Goal: Task Accomplishment & Management: Manage account settings

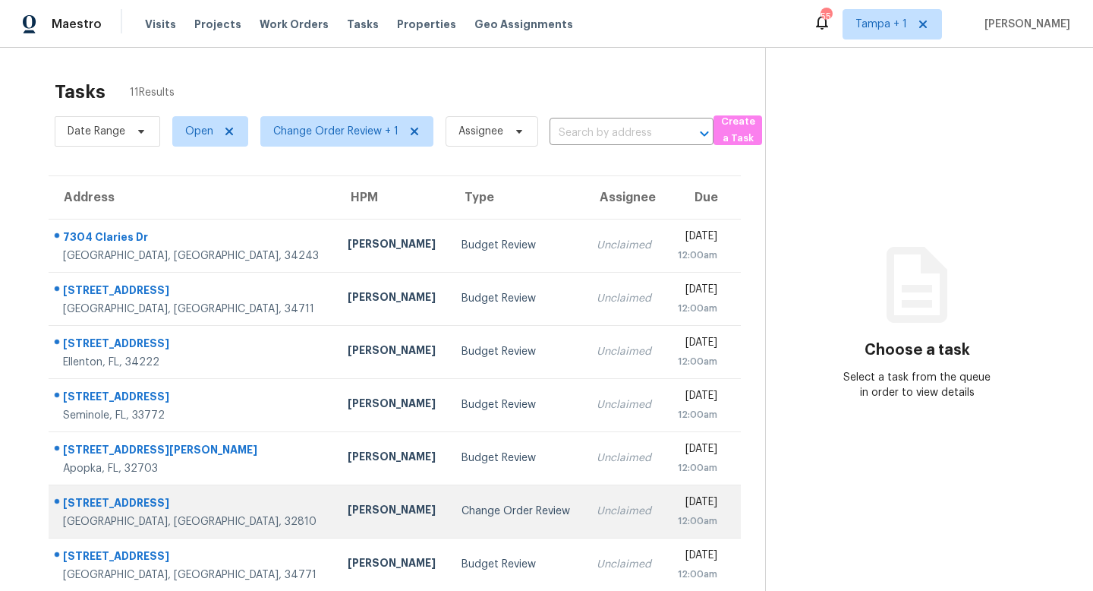
scroll to position [200, 0]
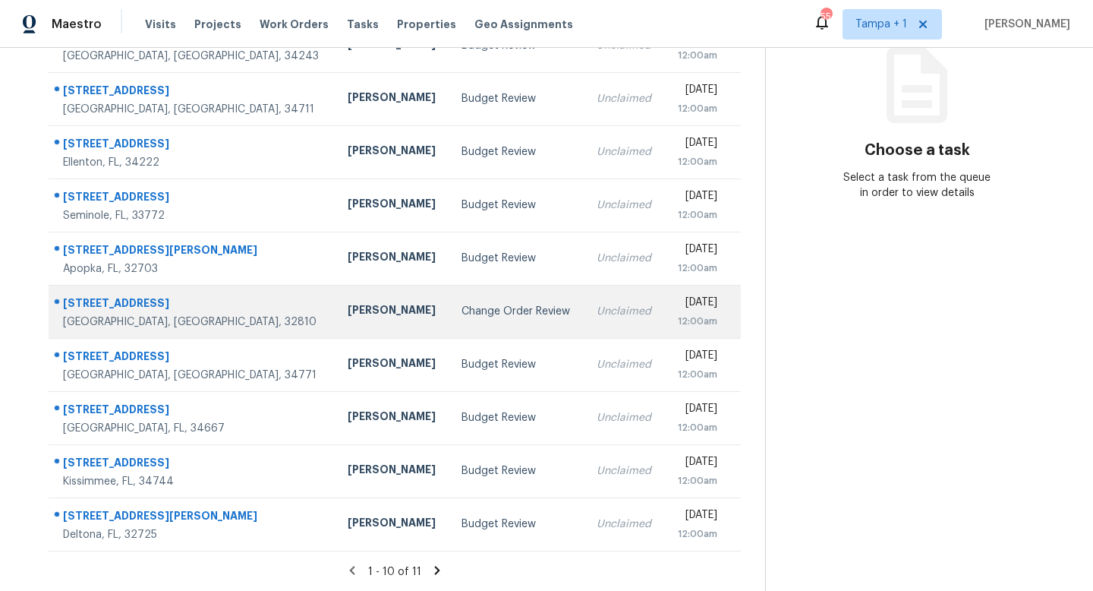
click at [462, 312] on div "Change Order Review" at bounding box center [517, 311] width 111 height 15
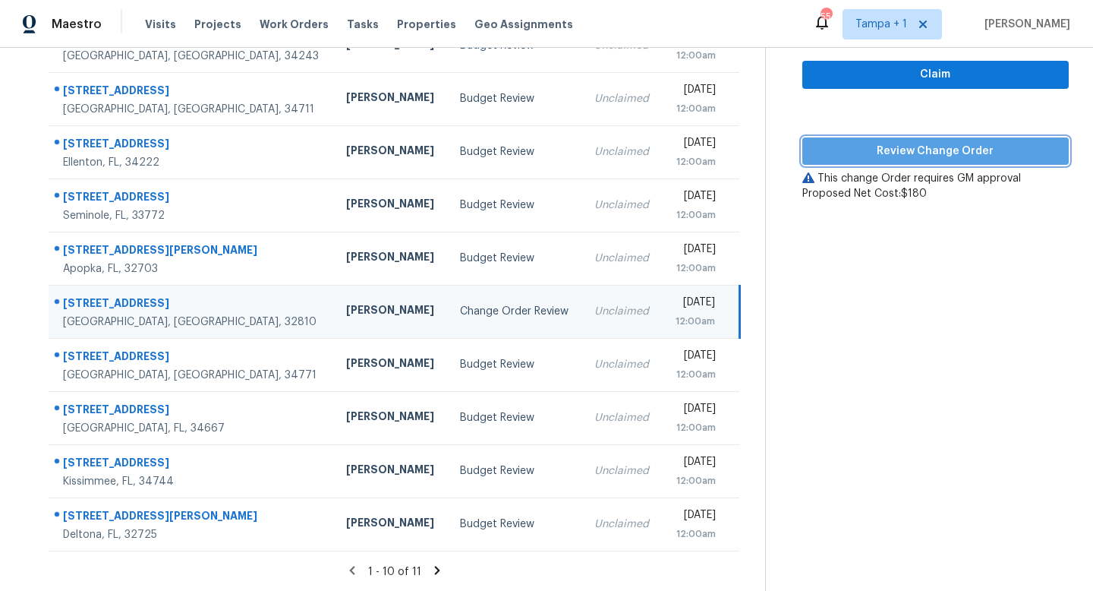
click at [954, 150] on span "Review Change Order" at bounding box center [935, 151] width 242 height 19
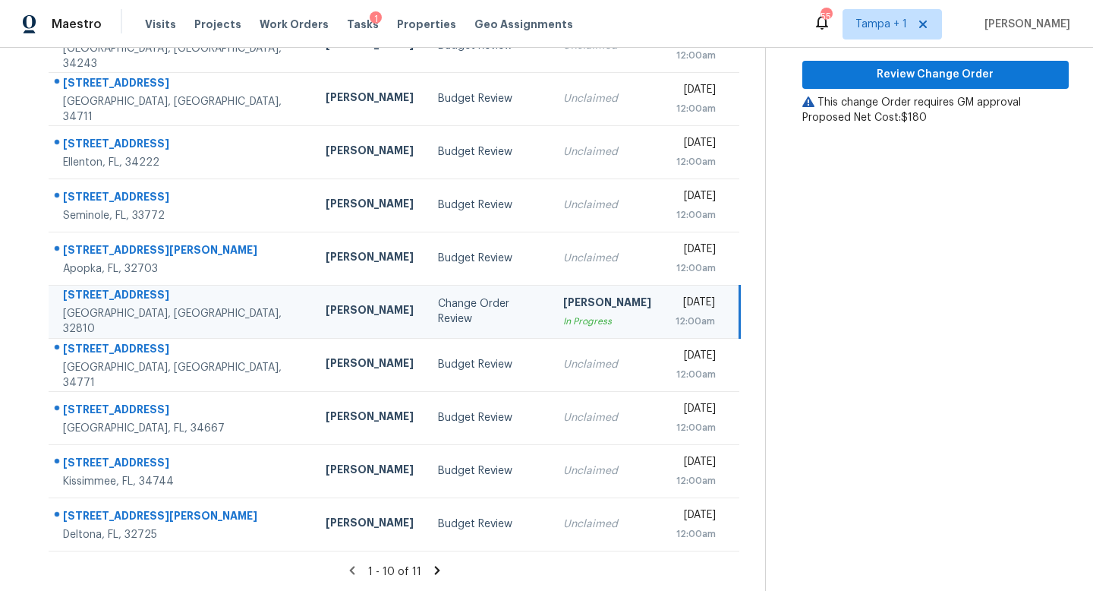
scroll to position [0, 0]
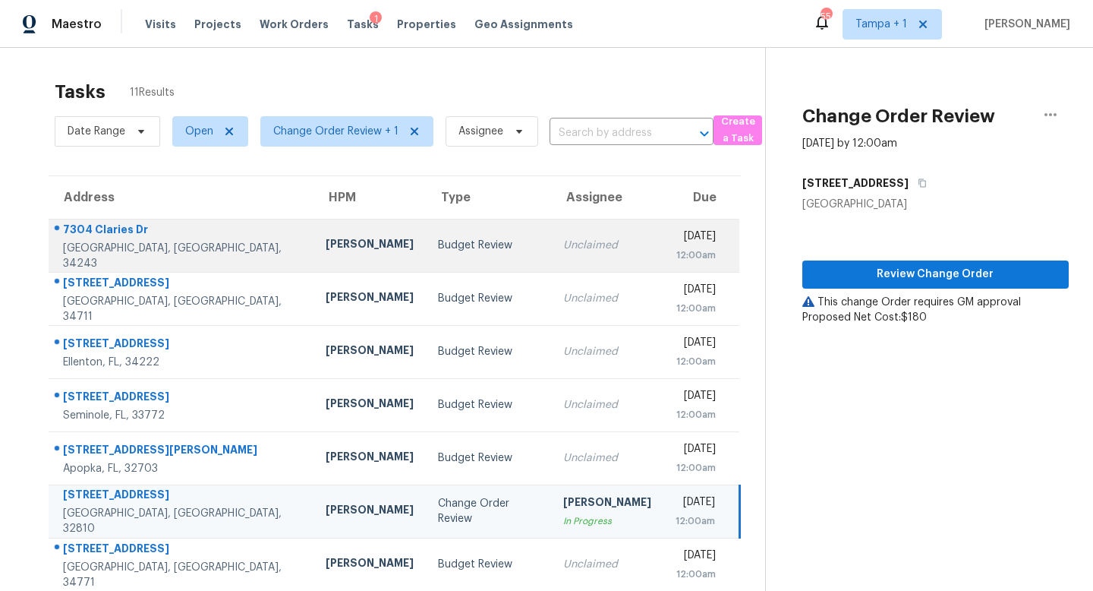
click at [460, 238] on div "Budget Review" at bounding box center [488, 245] width 100 height 15
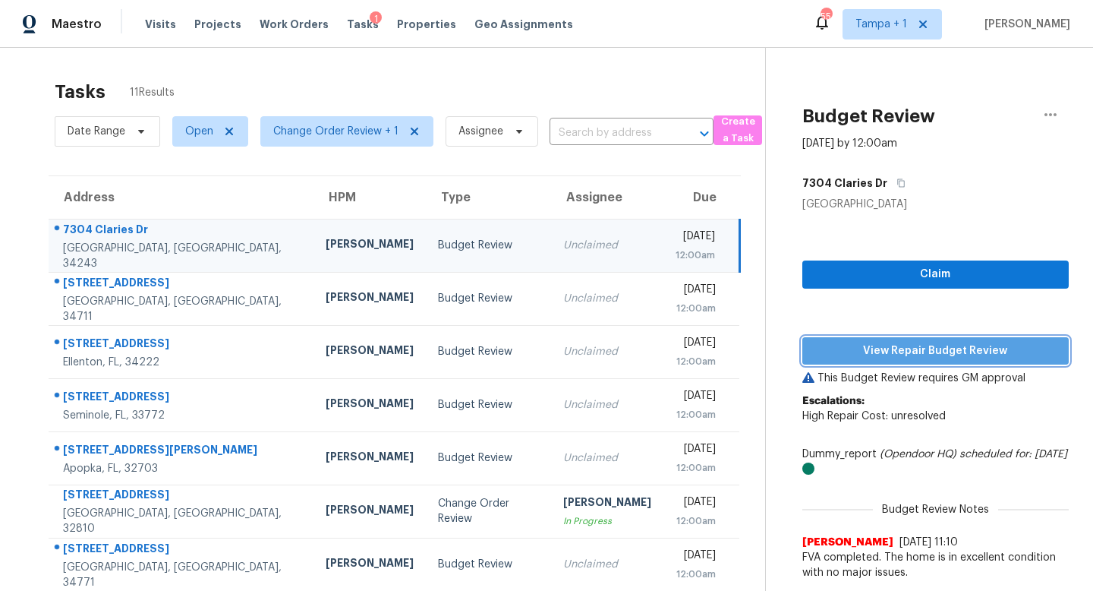
click at [949, 344] on span "View Repair Budget Review" at bounding box center [935, 351] width 242 height 19
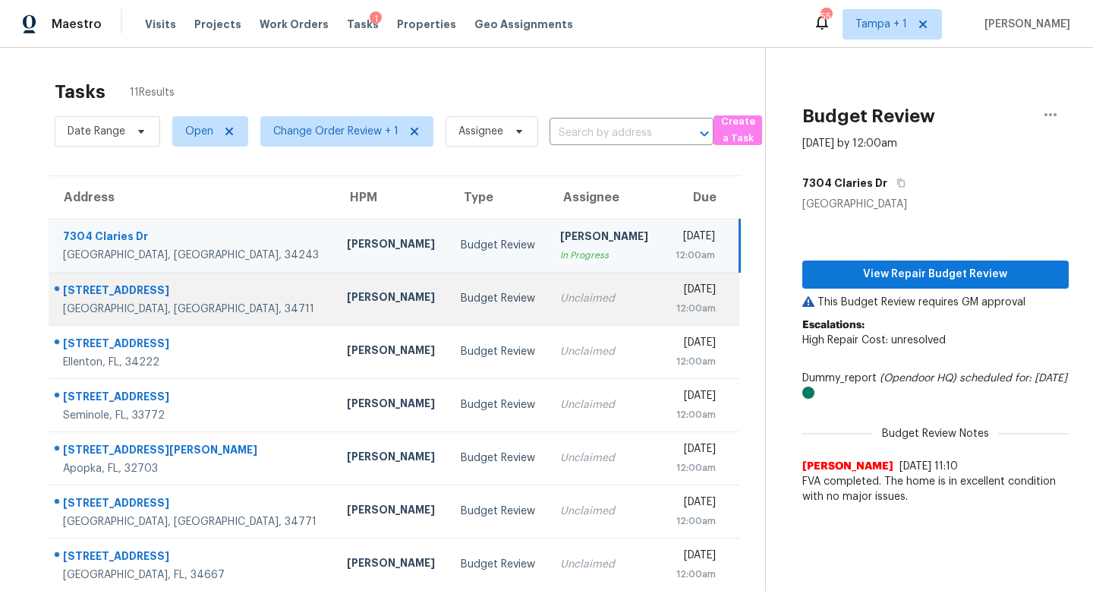
click at [560, 297] on div "Unclaimed" at bounding box center [605, 298] width 90 height 15
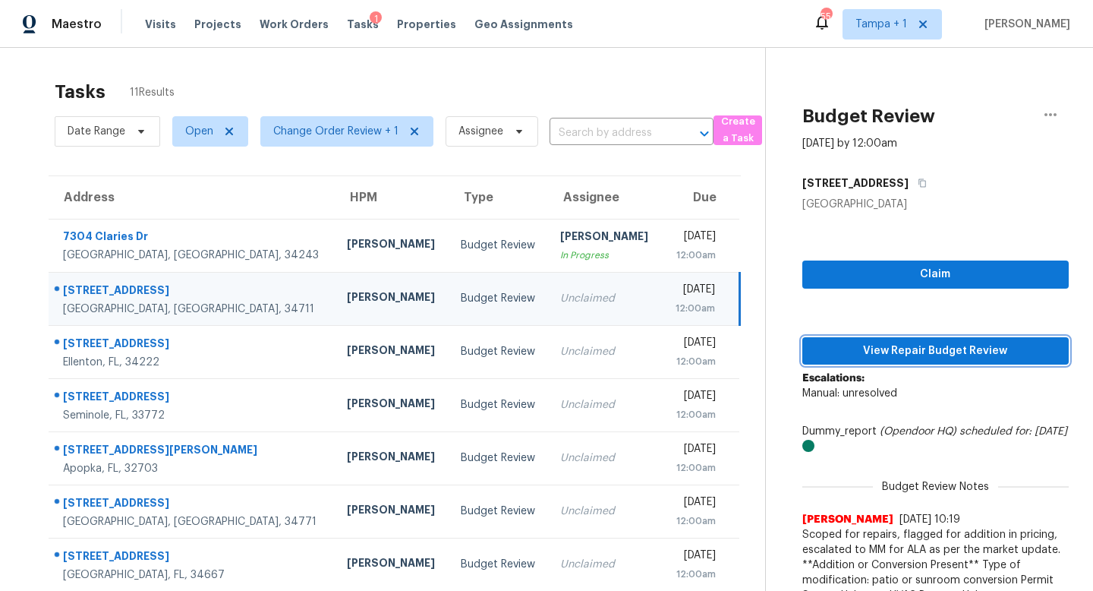
click at [912, 348] on span "View Repair Budget Review" at bounding box center [935, 351] width 242 height 19
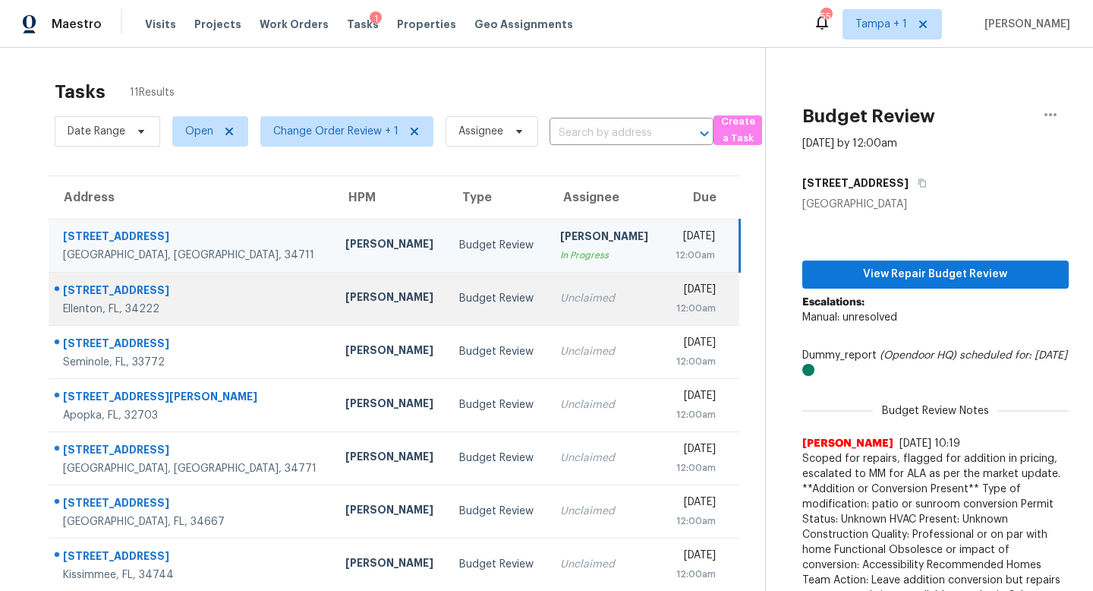
click at [459, 300] on div "Budget Review" at bounding box center [497, 298] width 76 height 15
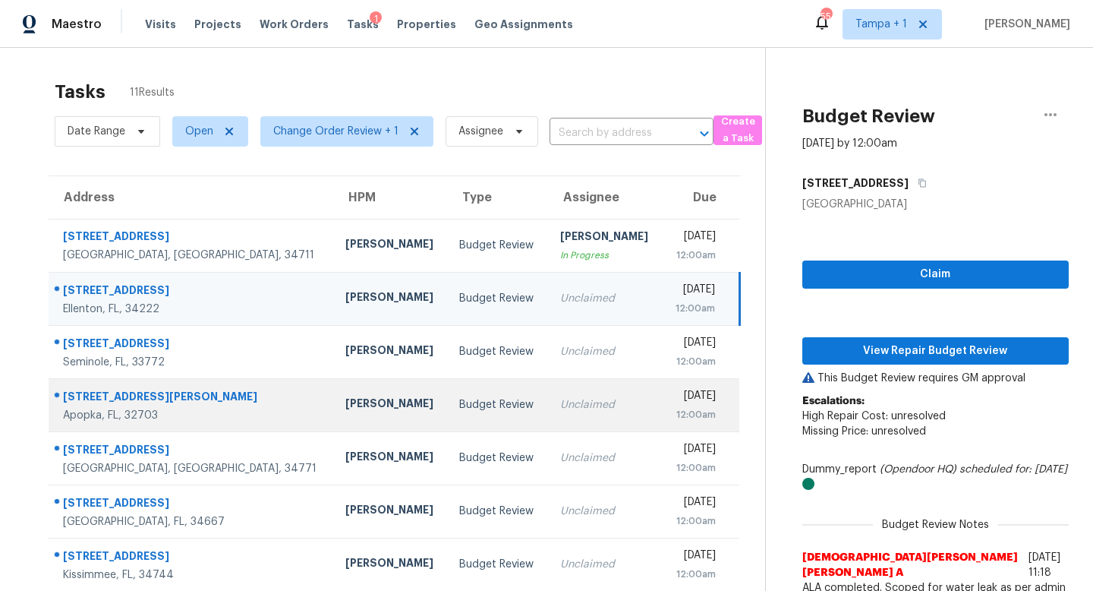
click at [345, 407] on div "[PERSON_NAME]" at bounding box center [390, 404] width 90 height 19
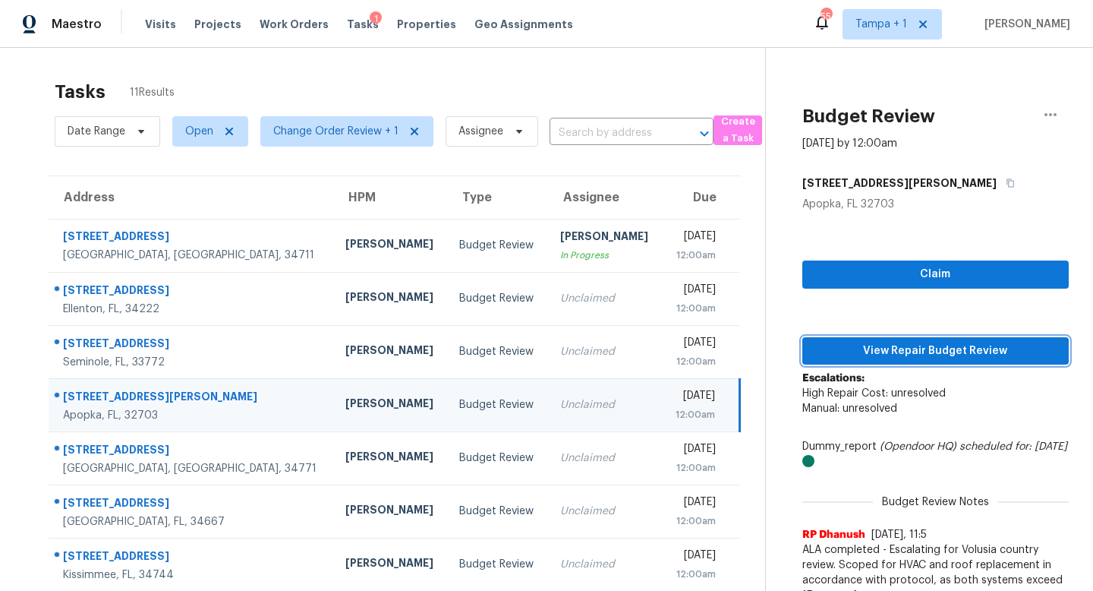
click at [947, 346] on span "View Repair Budget Review" at bounding box center [935, 351] width 242 height 19
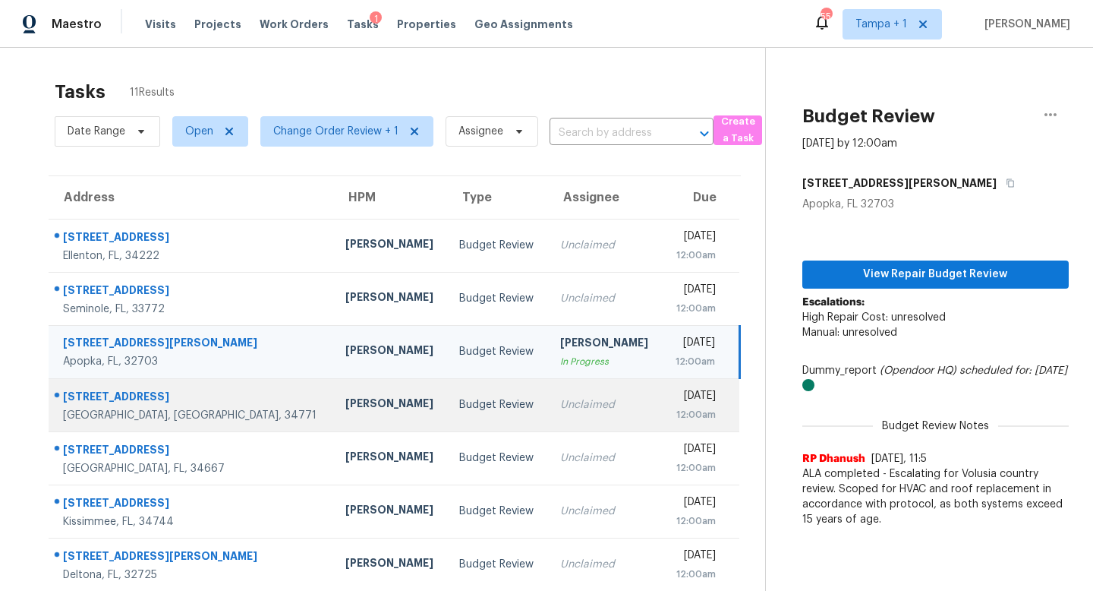
scroll to position [11, 0]
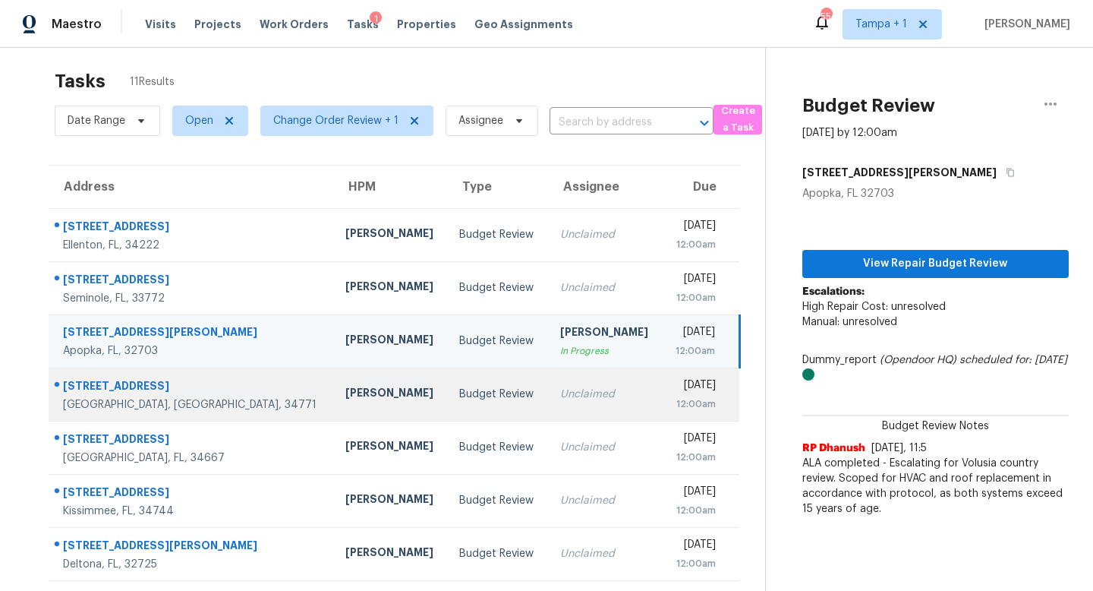
click at [556, 403] on td "Unclaimed" at bounding box center [605, 393] width 114 height 53
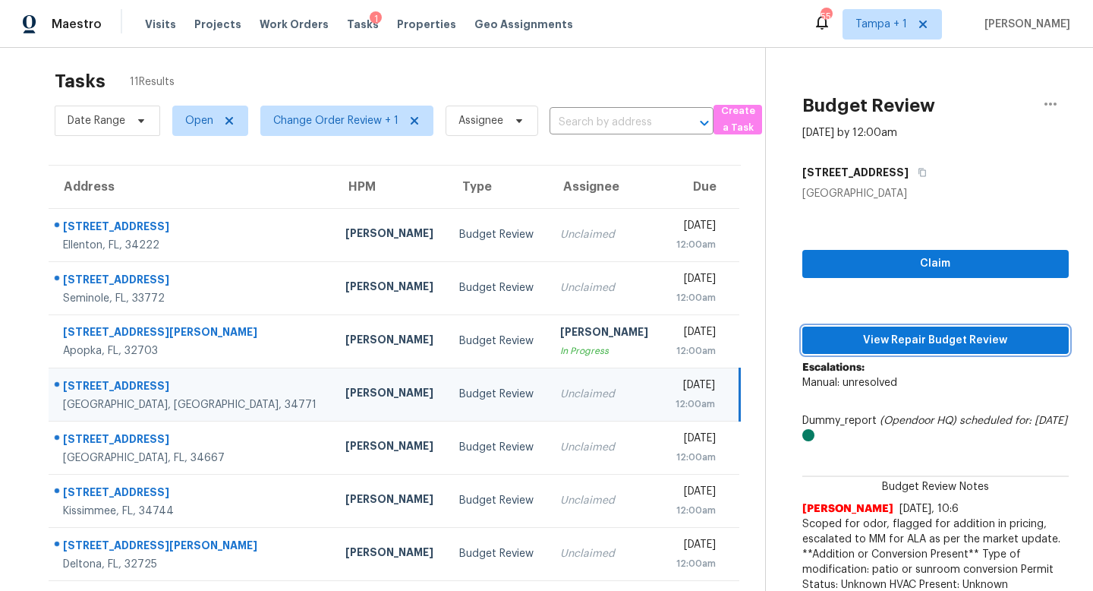
click at [930, 336] on span "View Repair Budget Review" at bounding box center [935, 340] width 242 height 19
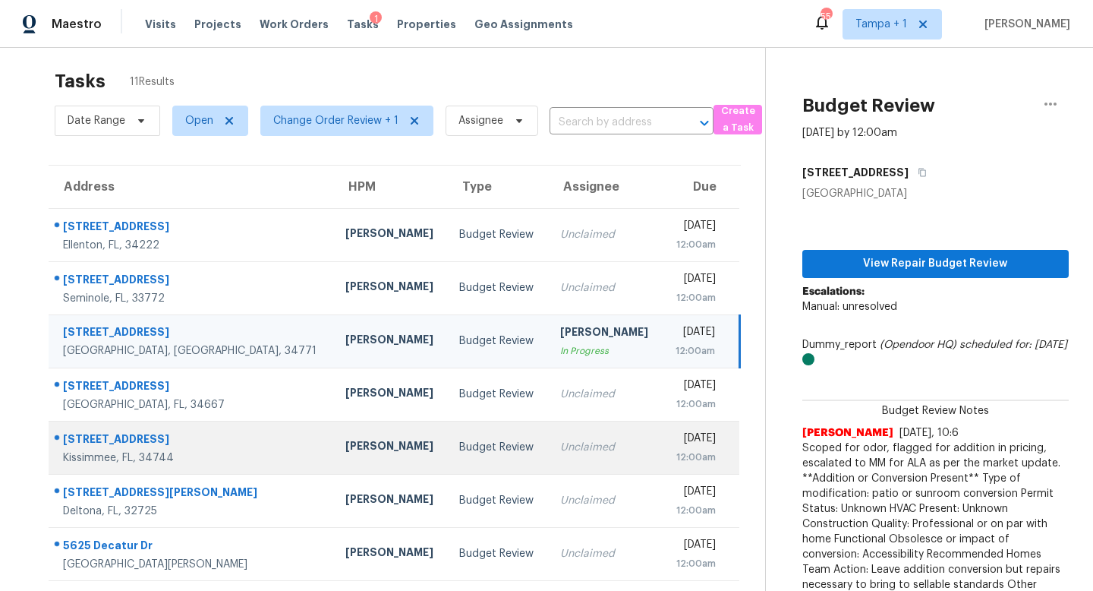
click at [548, 458] on td "Unclaimed" at bounding box center [605, 447] width 114 height 53
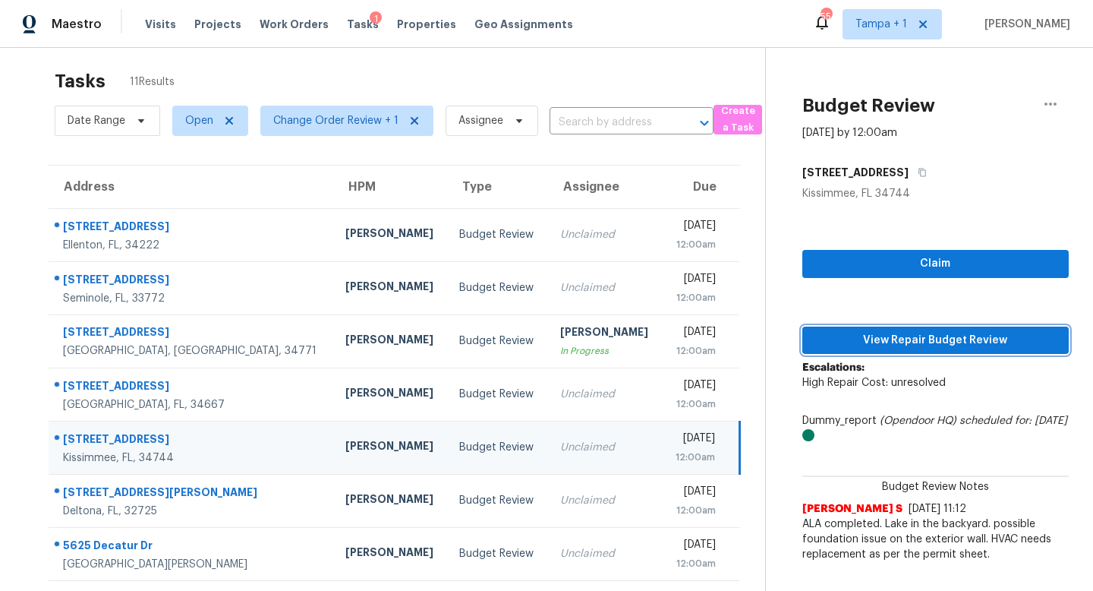
click at [964, 345] on span "View Repair Budget Review" at bounding box center [935, 340] width 242 height 19
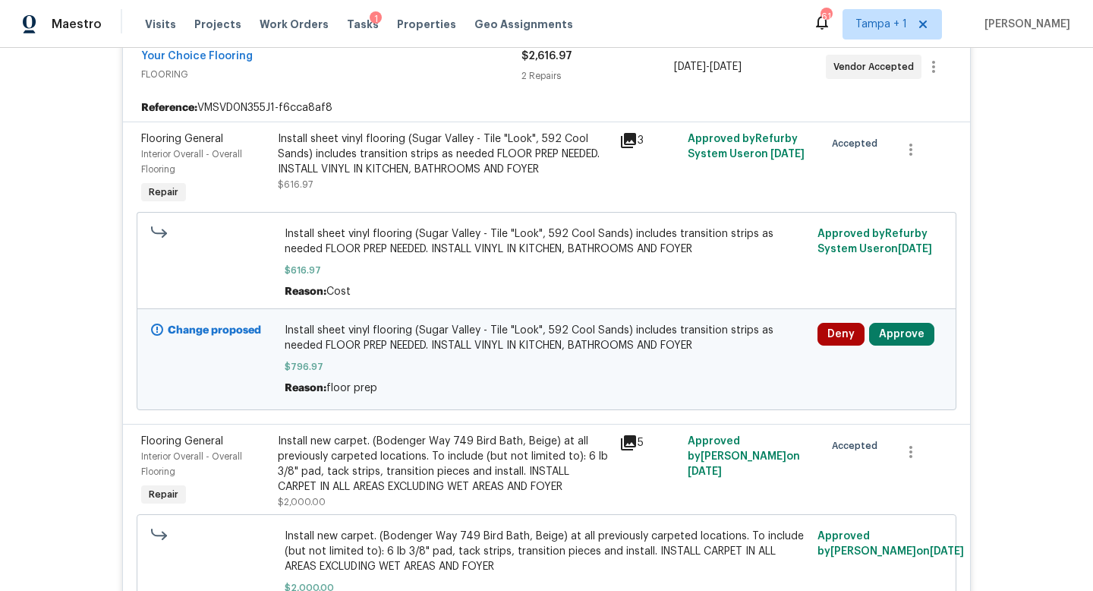
scroll to position [432, 0]
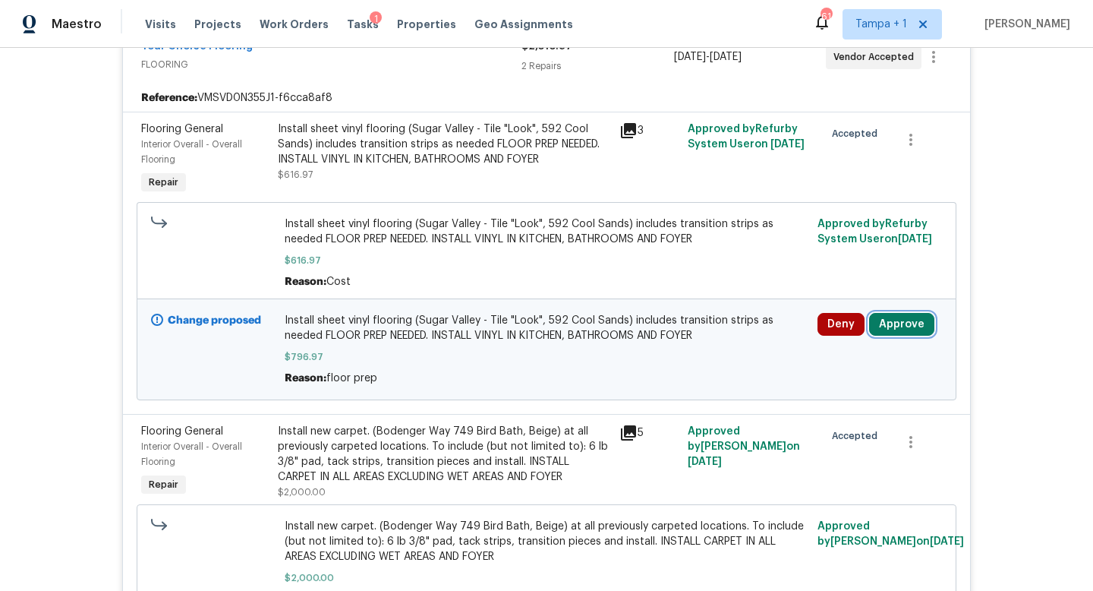
click at [905, 327] on button "Approve" at bounding box center [901, 324] width 65 height 23
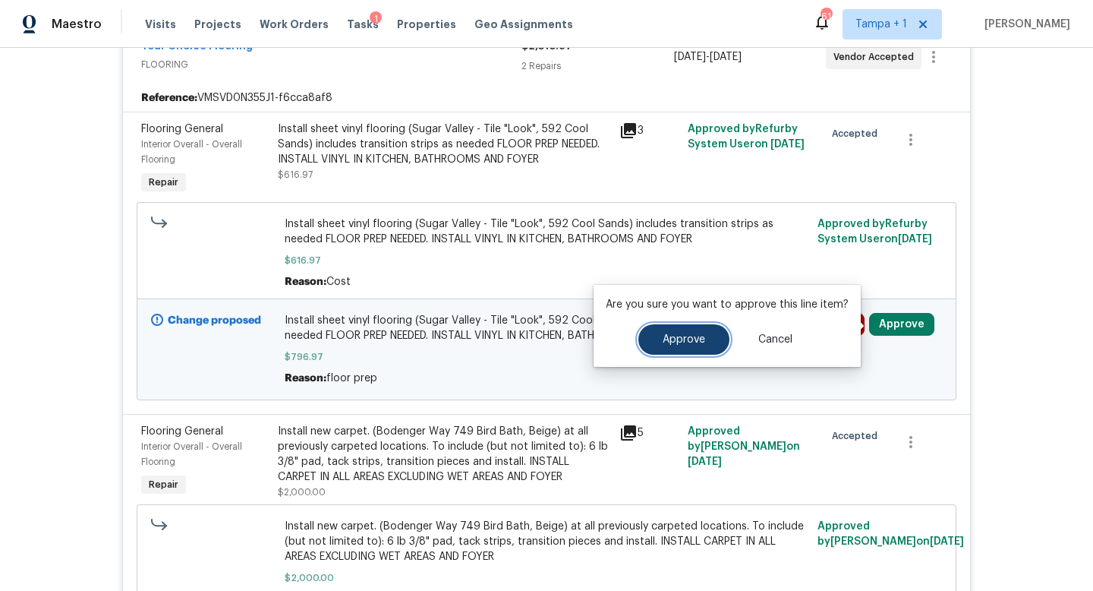
click at [695, 337] on span "Approve" at bounding box center [684, 339] width 43 height 11
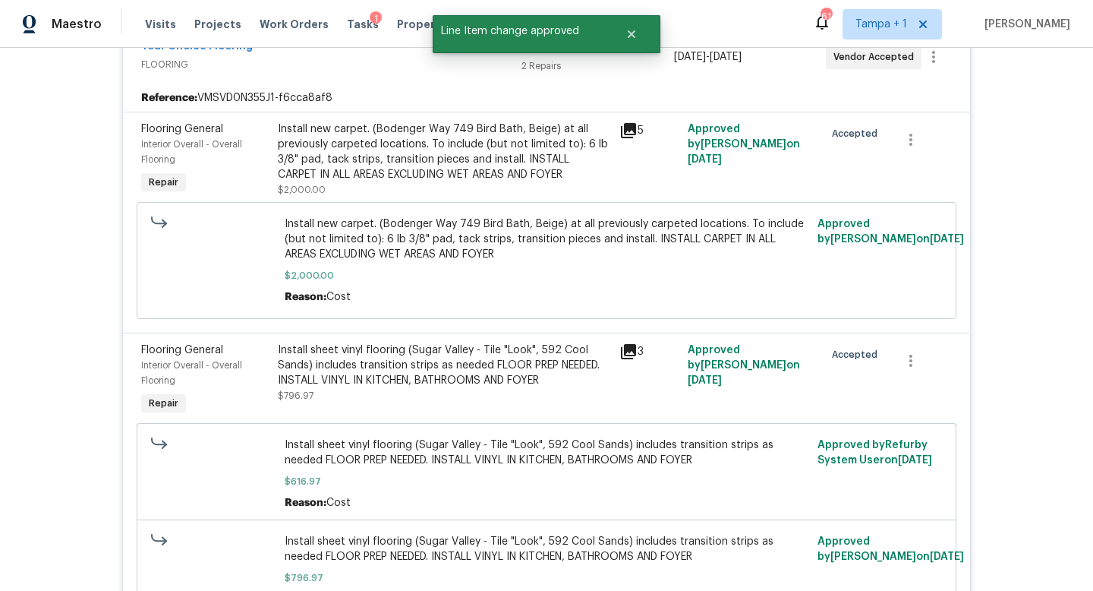
scroll to position [219, 0]
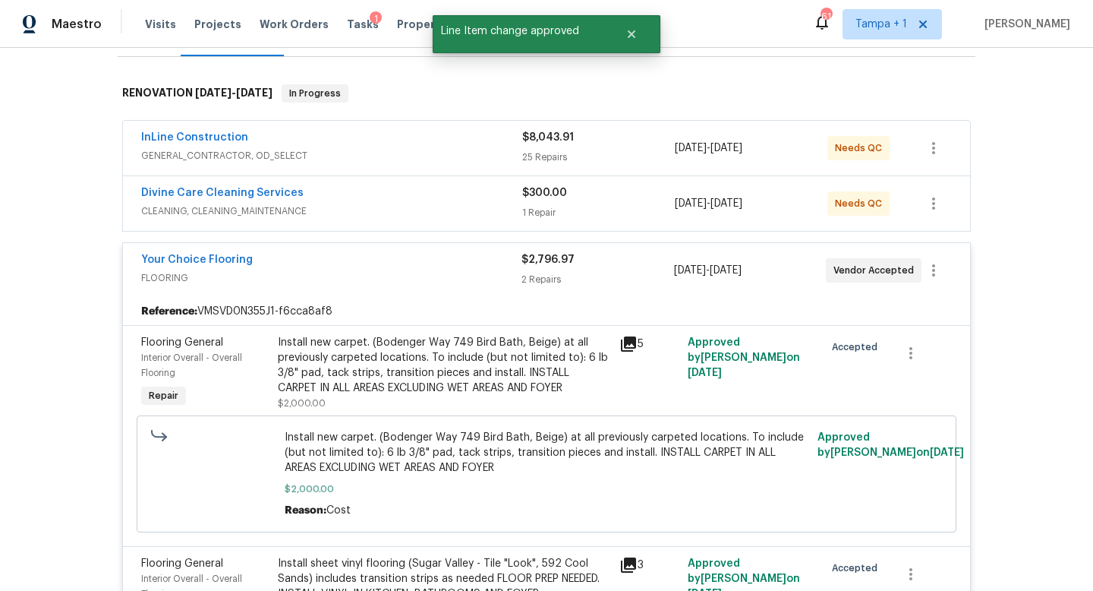
click at [427, 262] on div "Your Choice Flooring" at bounding box center [331, 261] width 380 height 18
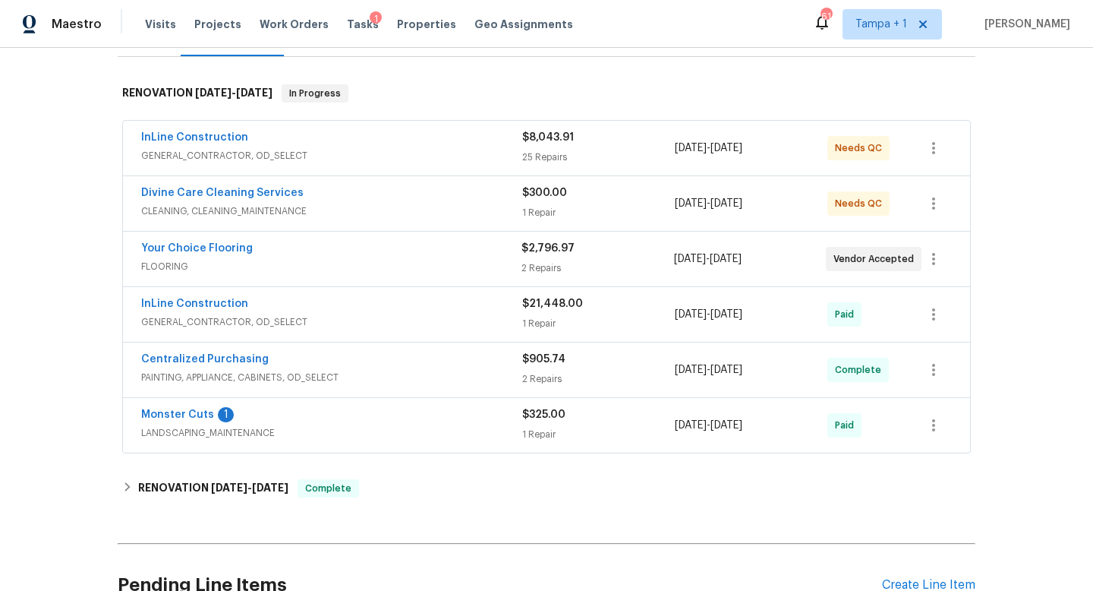
scroll to position [367, 0]
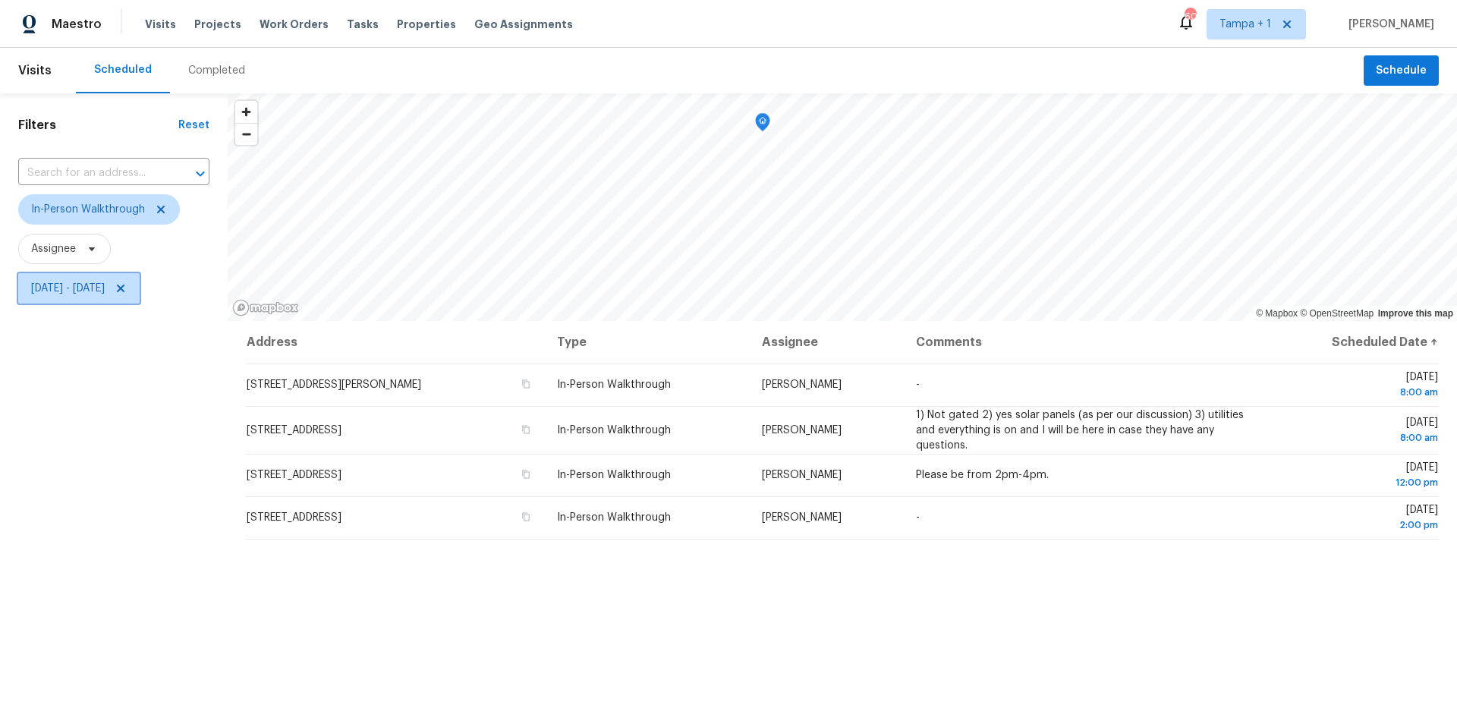
click at [105, 288] on span "[DATE] - [DATE]" at bounding box center [68, 288] width 74 height 15
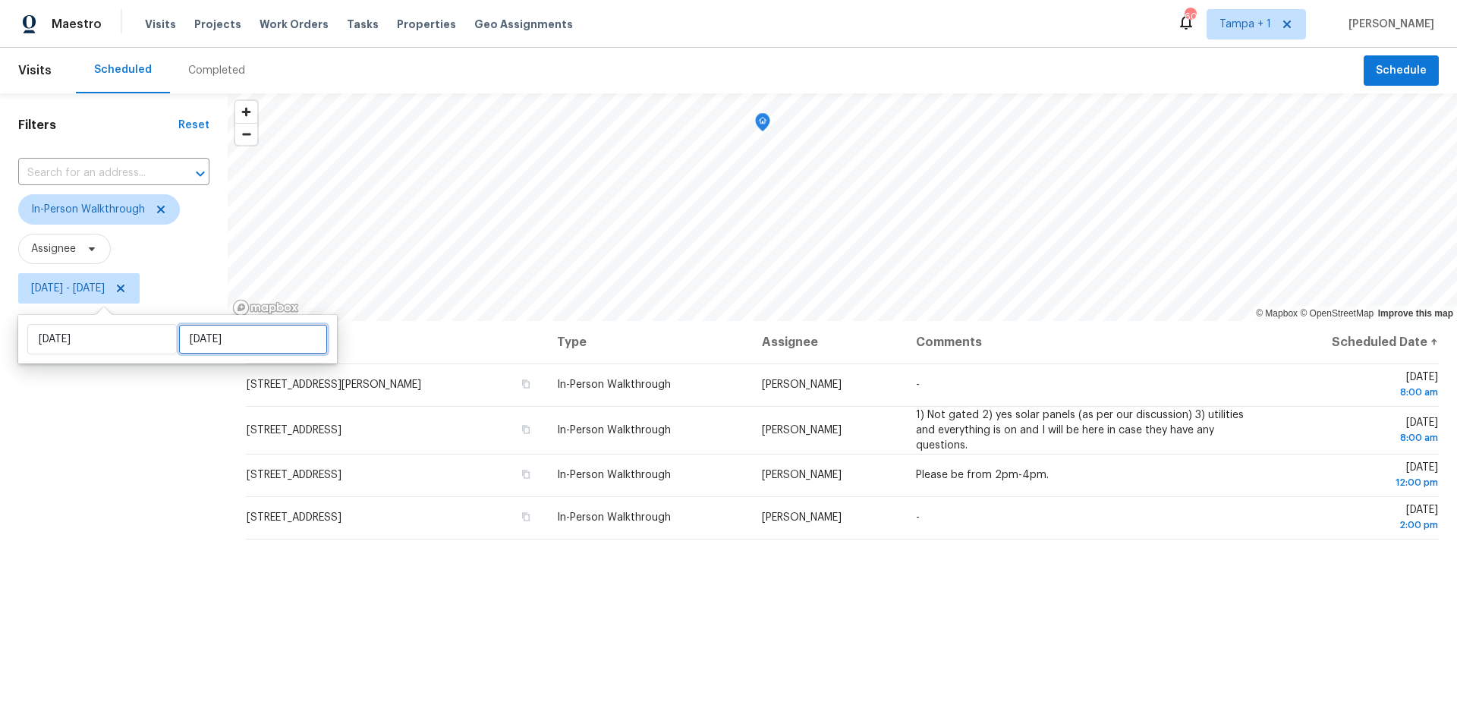
click at [229, 346] on input "Tue, Oct 07" at bounding box center [253, 339] width 150 height 30
select select "9"
select select "2025"
select select "10"
select select "2025"
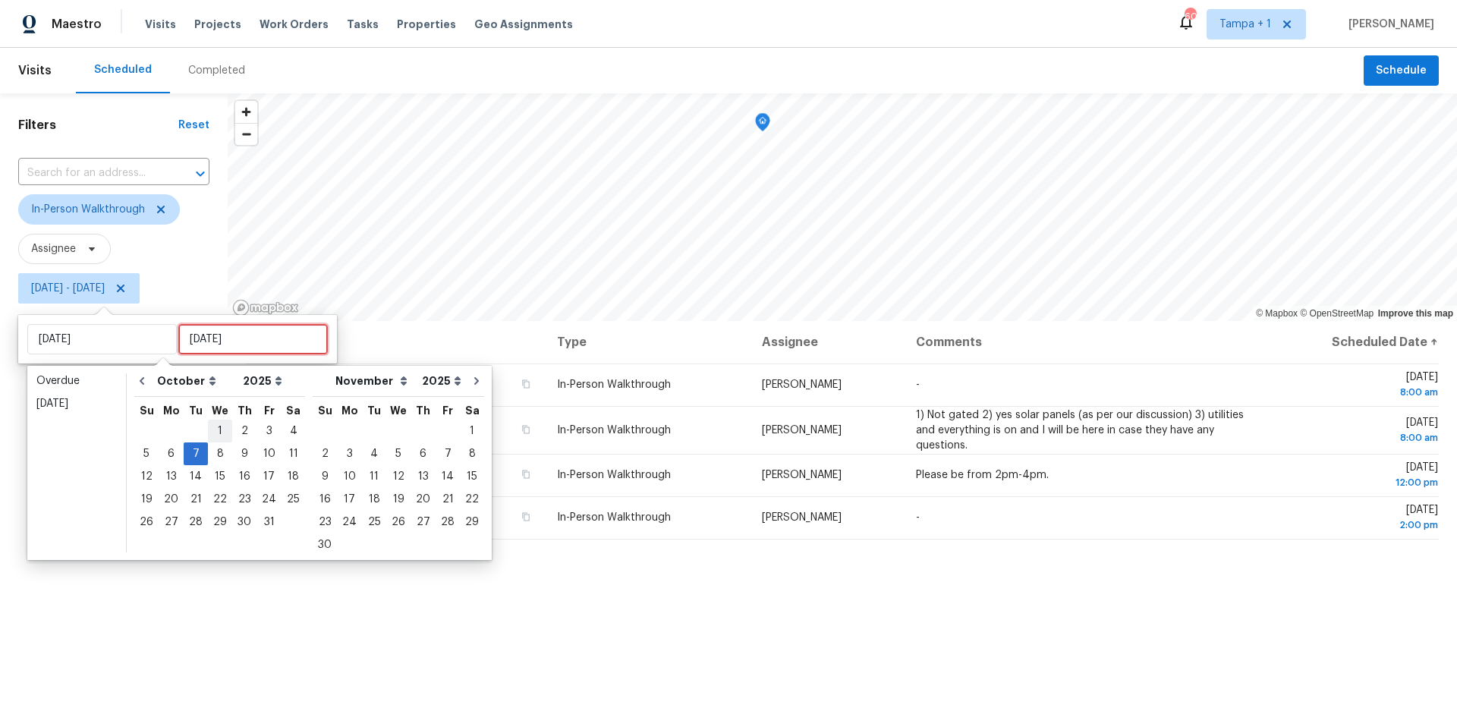
type input "Wed, Oct 01"
type input "Tue, Oct 07"
click at [217, 451] on div "8" at bounding box center [220, 453] width 24 height 21
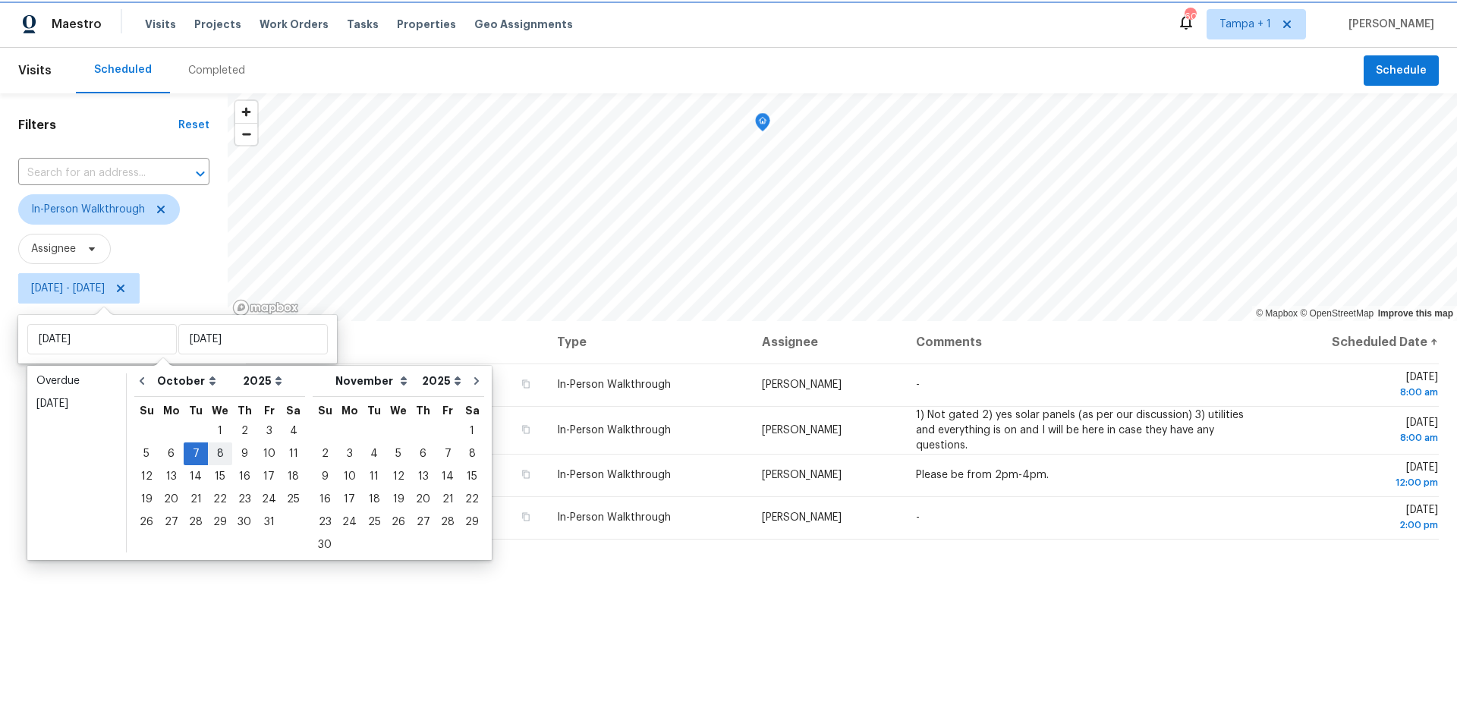
type input "Wed, Oct 08"
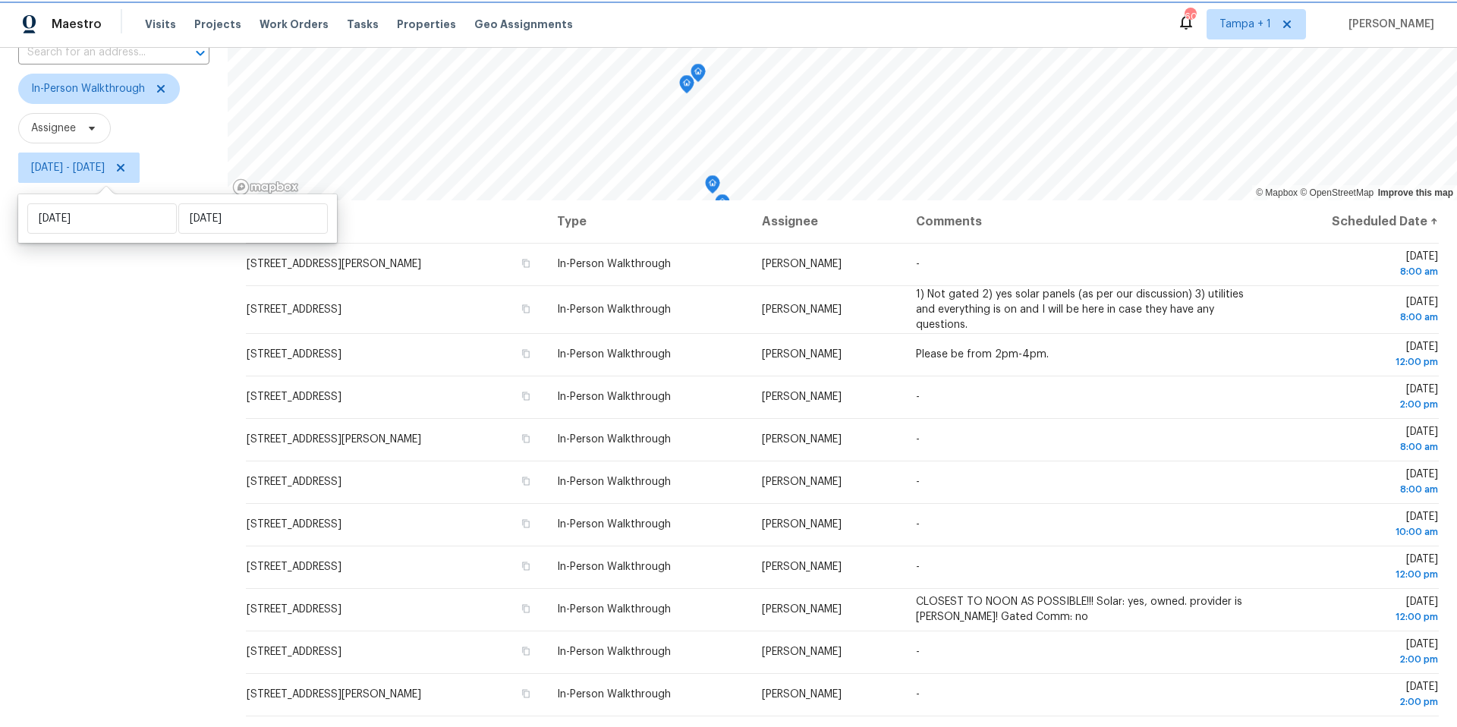
scroll to position [175, 0]
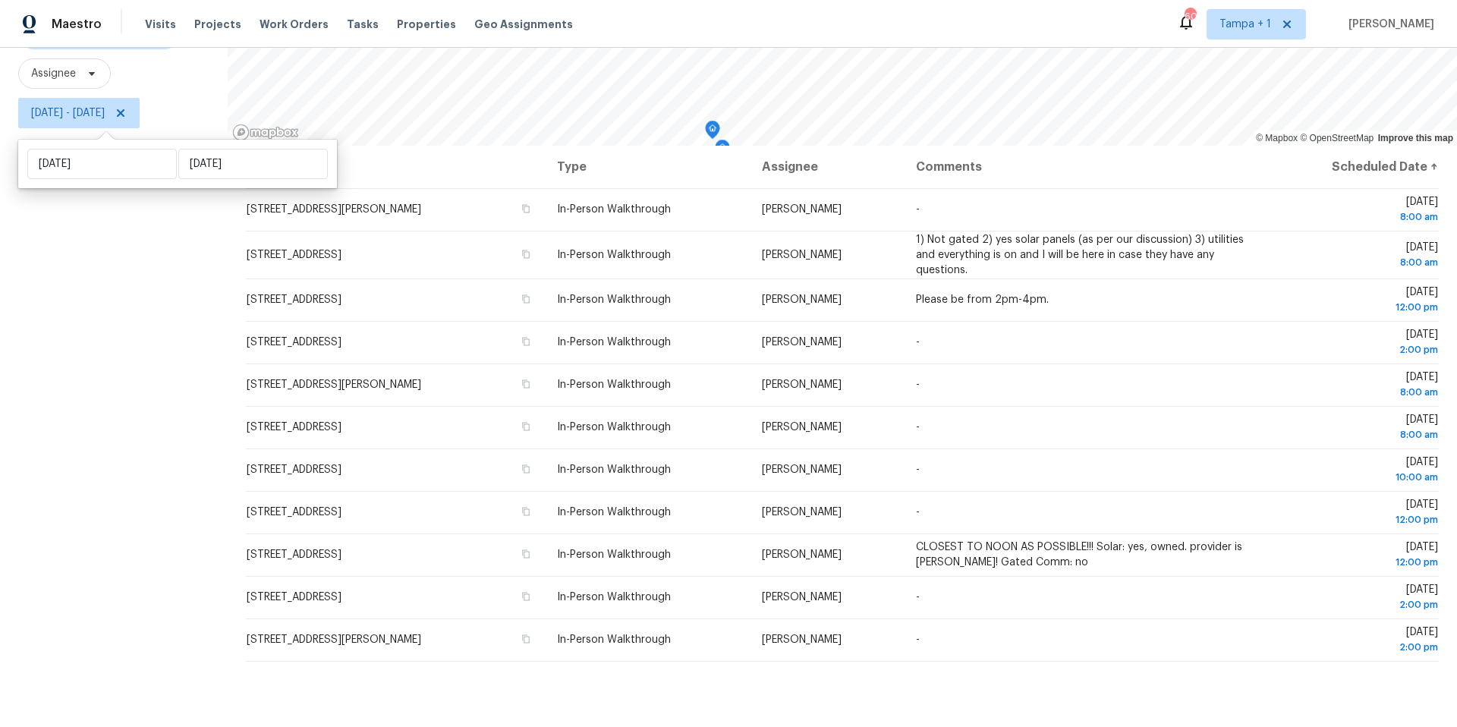
click at [174, 207] on div "Filters Reset ​ In-Person Walkthrough Assignee Tue, Oct 07 - Wed, Oct 08" at bounding box center [114, 322] width 228 height 809
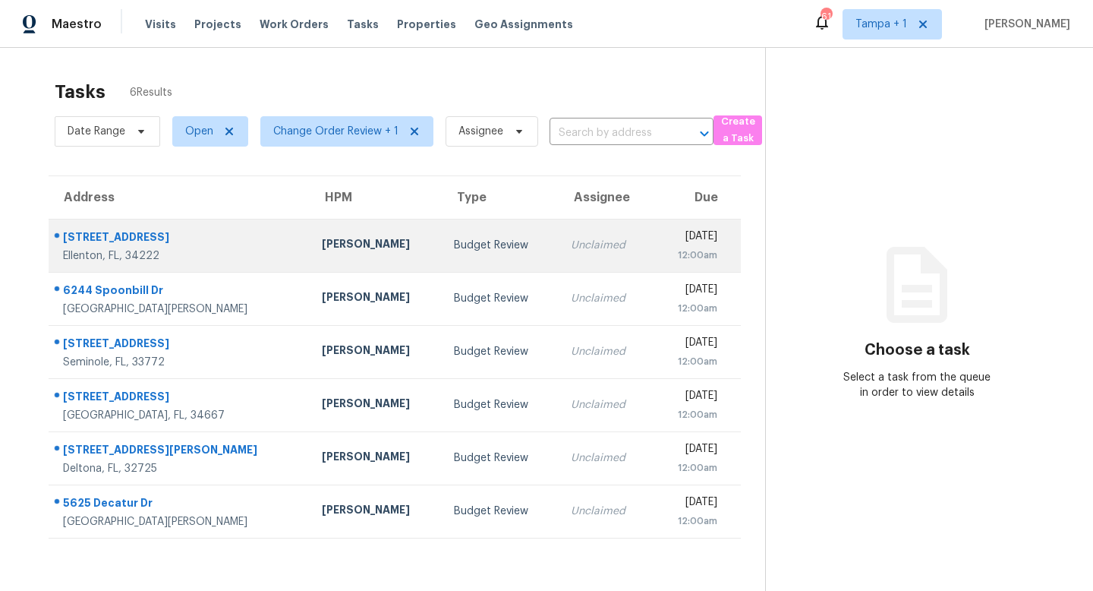
click at [559, 247] on td "Unclaimed" at bounding box center [605, 245] width 93 height 53
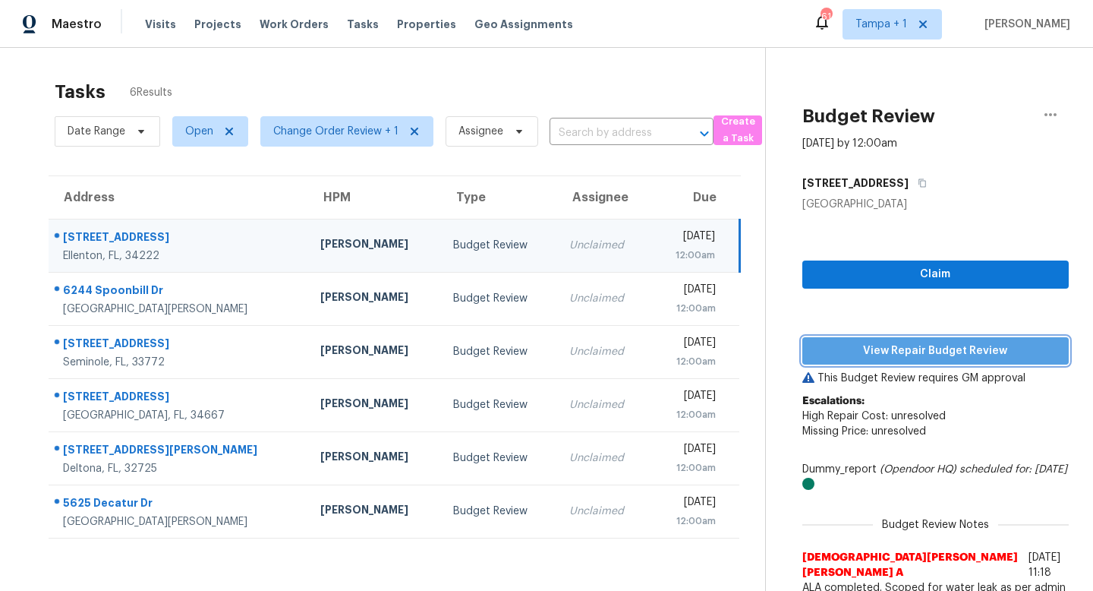
click at [926, 350] on span "View Repair Budget Review" at bounding box center [935, 351] width 242 height 19
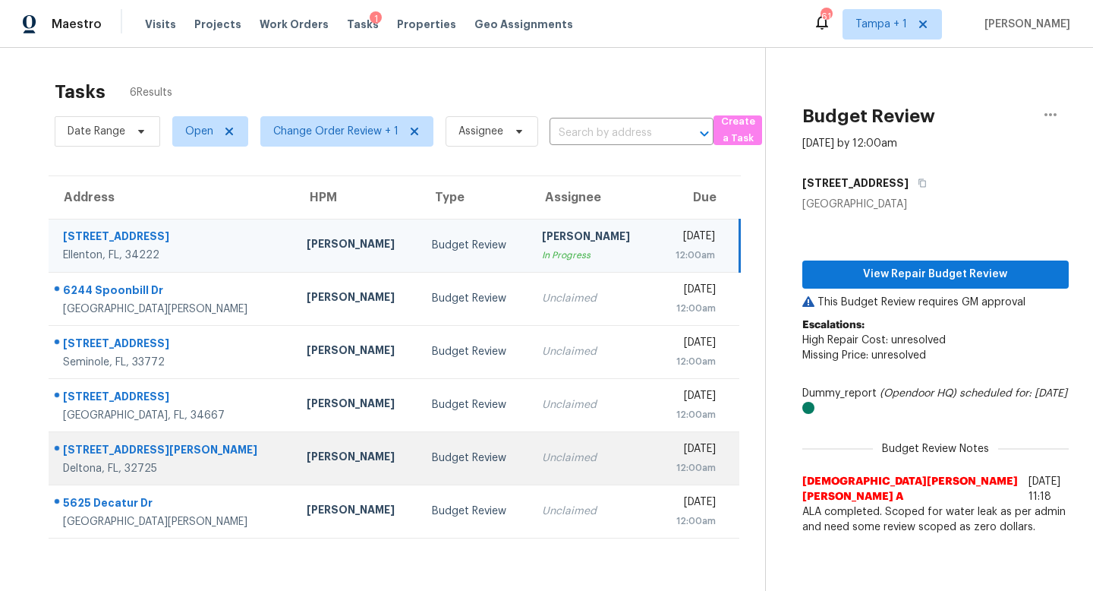
click at [420, 447] on td "Budget Review" at bounding box center [475, 457] width 110 height 53
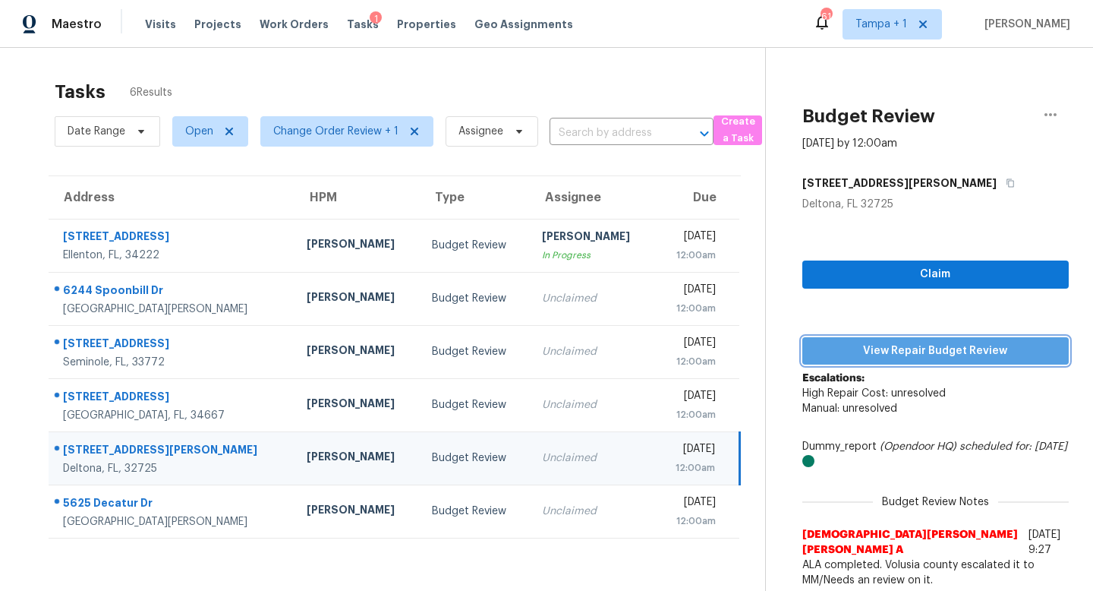
click at [919, 351] on span "View Repair Budget Review" at bounding box center [935, 351] width 242 height 19
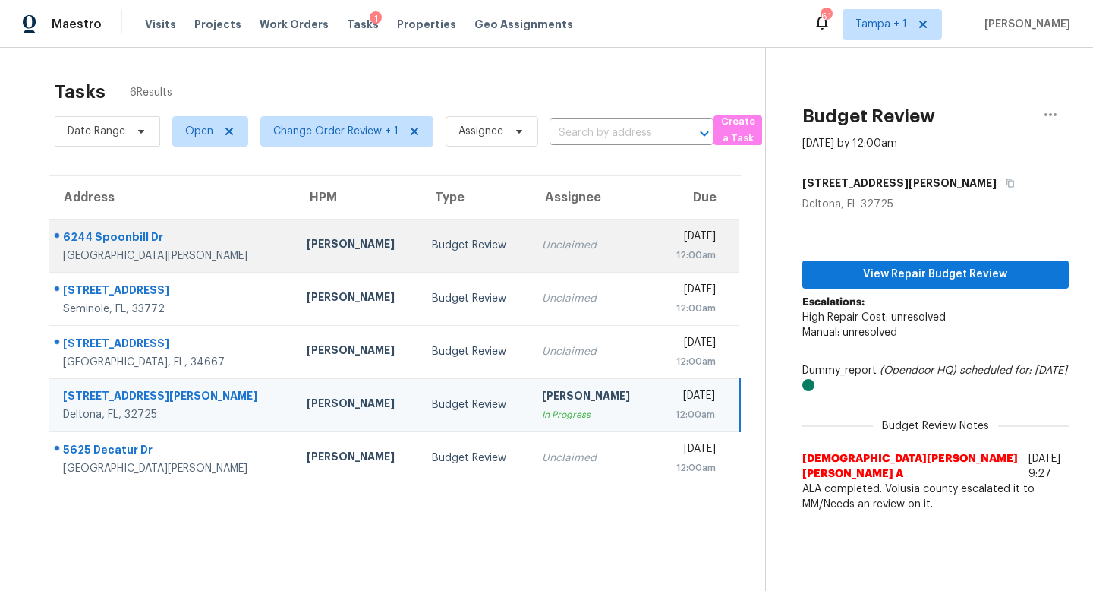
click at [542, 247] on div "Unclaimed" at bounding box center [592, 245] width 101 height 15
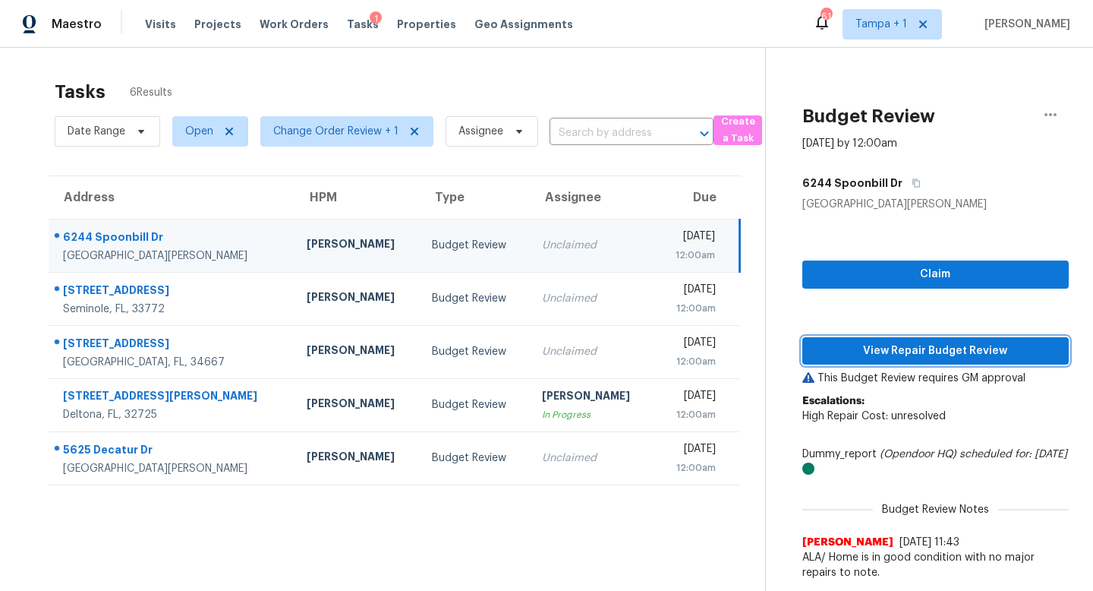
click at [934, 337] on button "View Repair Budget Review" at bounding box center [935, 351] width 266 height 28
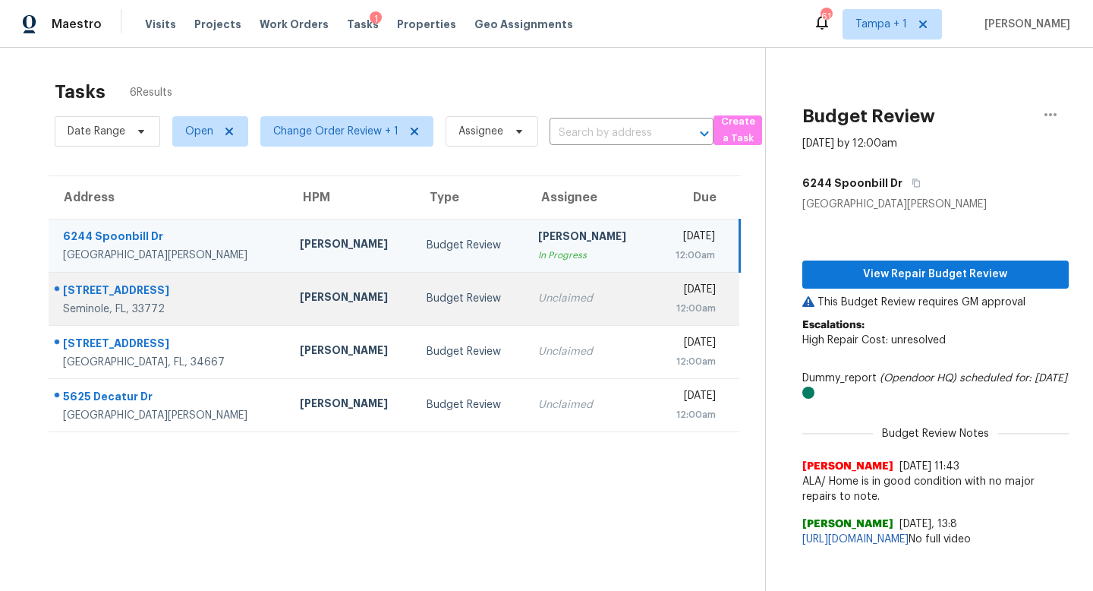
click at [538, 295] on div "Unclaimed" at bounding box center [589, 298] width 102 height 15
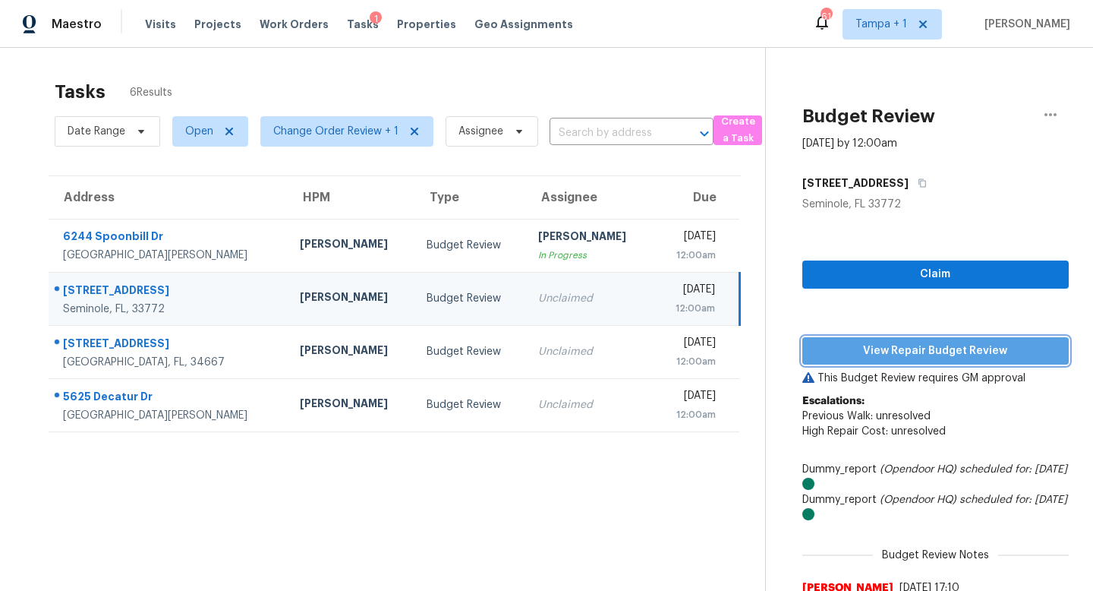
click at [950, 349] on span "View Repair Budget Review" at bounding box center [935, 351] width 242 height 19
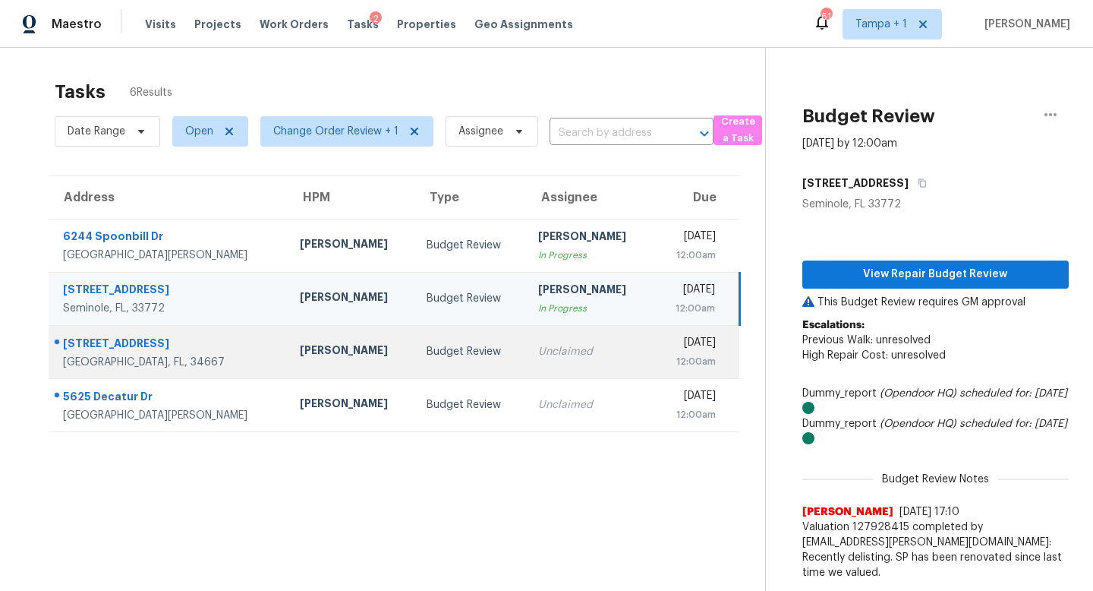
click at [527, 364] on td "Unclaimed" at bounding box center [589, 351] width 127 height 53
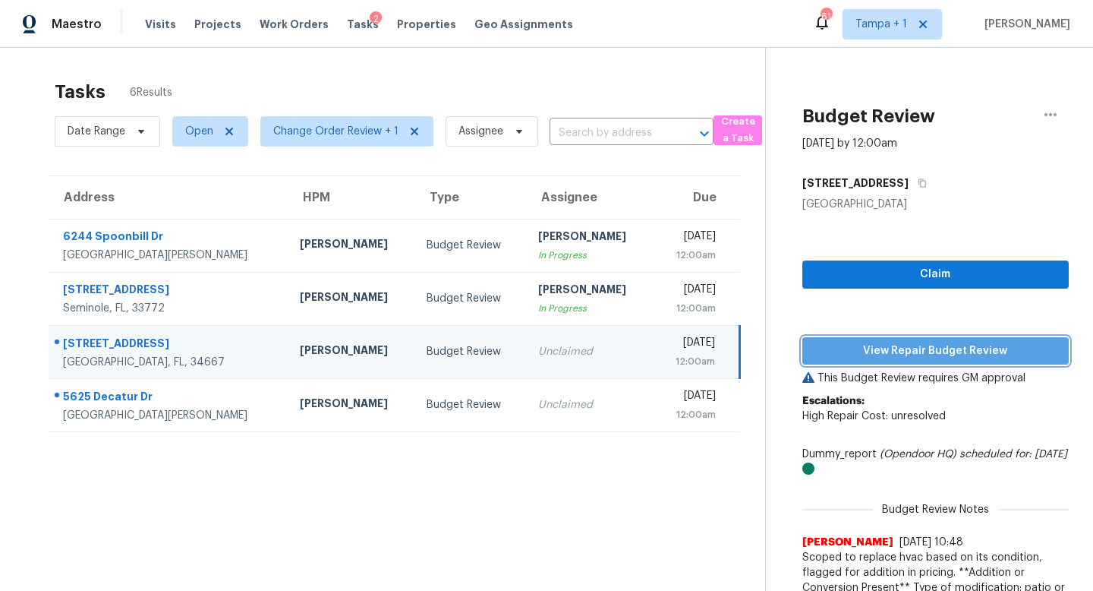
click at [934, 348] on span "View Repair Budget Review" at bounding box center [935, 351] width 242 height 19
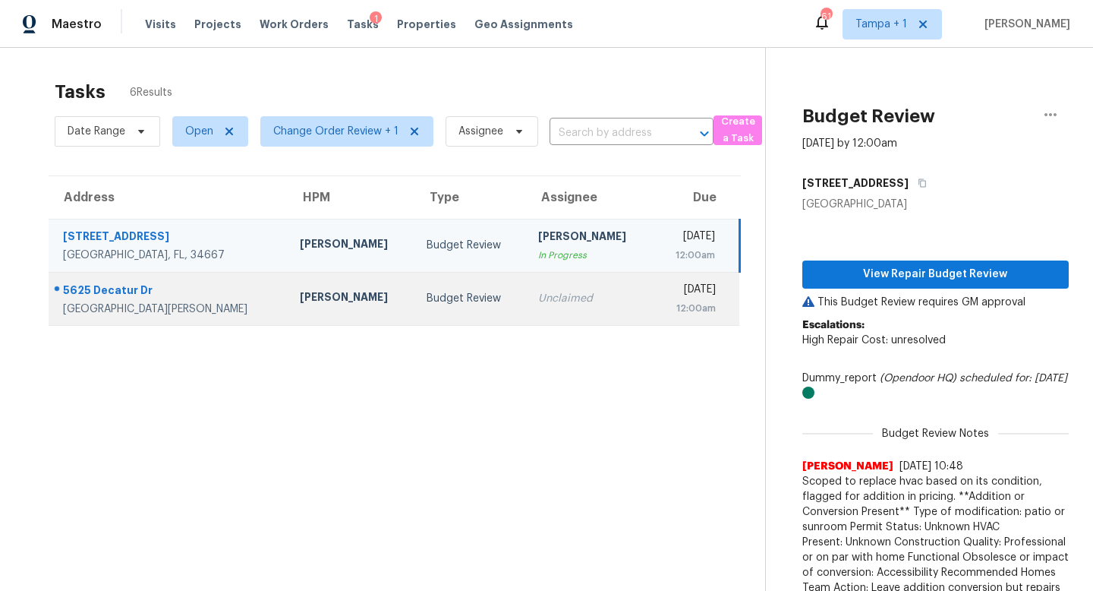
click at [539, 294] on div "Unclaimed" at bounding box center [589, 298] width 102 height 15
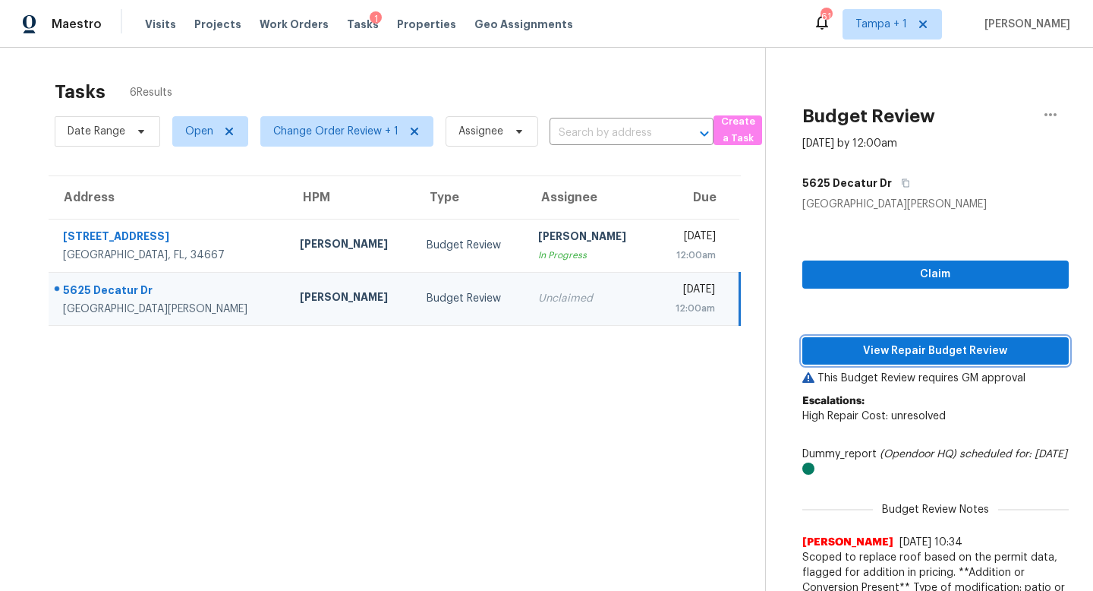
click at [928, 354] on span "View Repair Budget Review" at bounding box center [935, 351] width 242 height 19
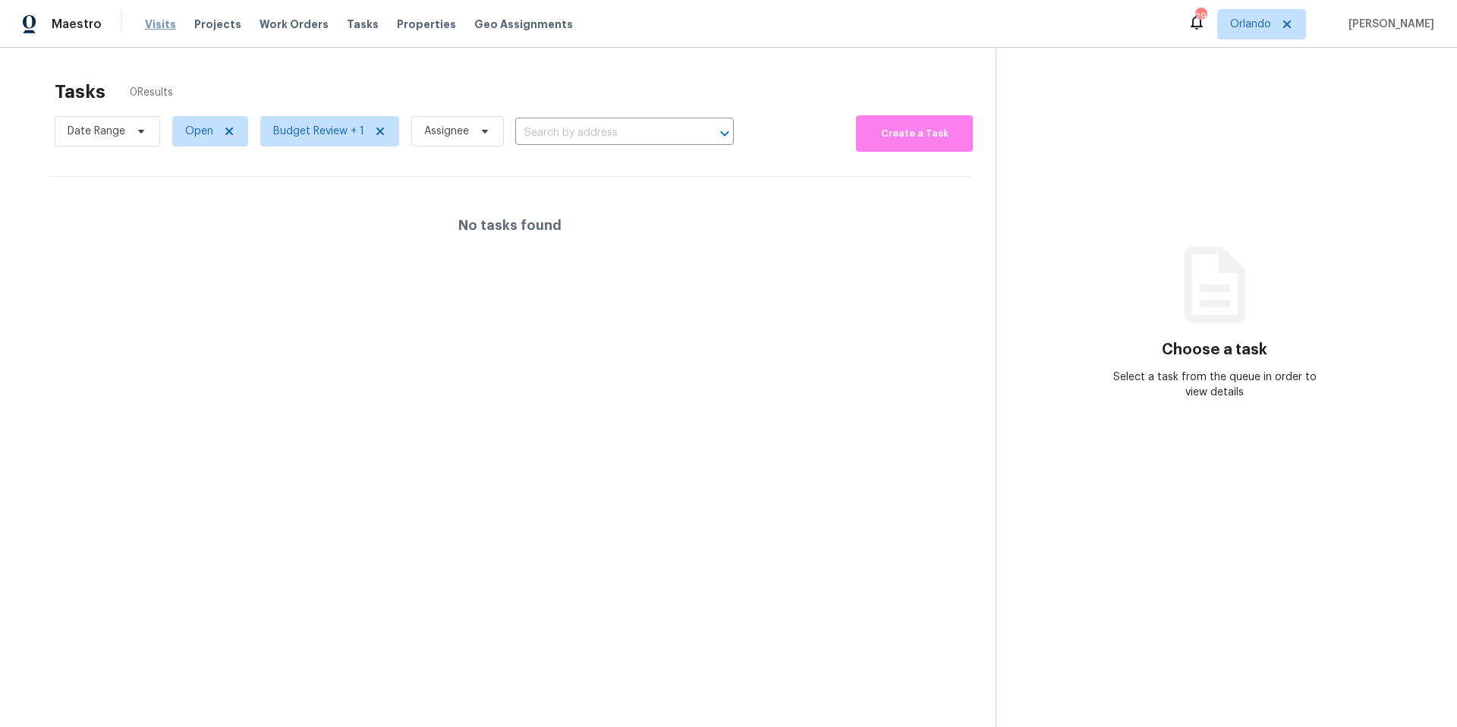
click at [160, 20] on span "Visits" at bounding box center [160, 24] width 31 height 15
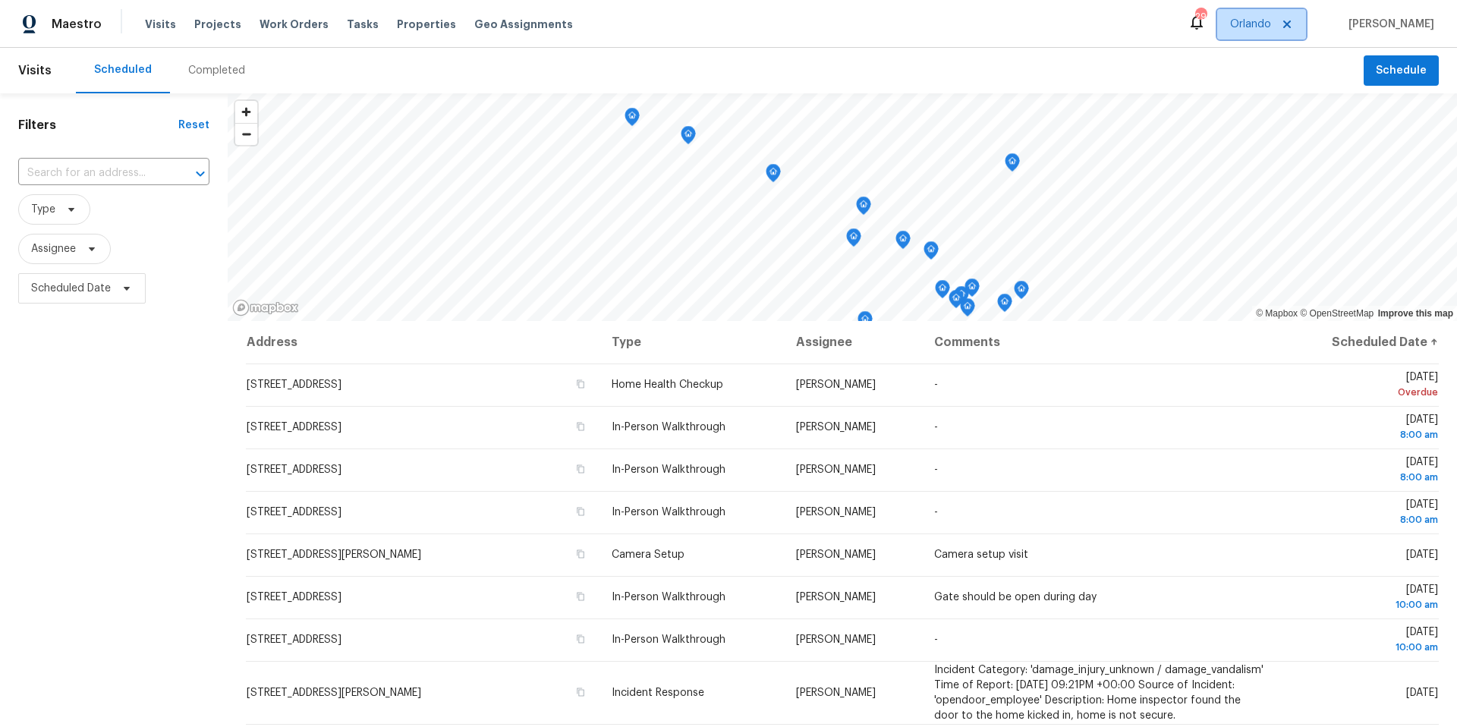
click at [1259, 25] on span "Orlando" at bounding box center [1250, 24] width 41 height 15
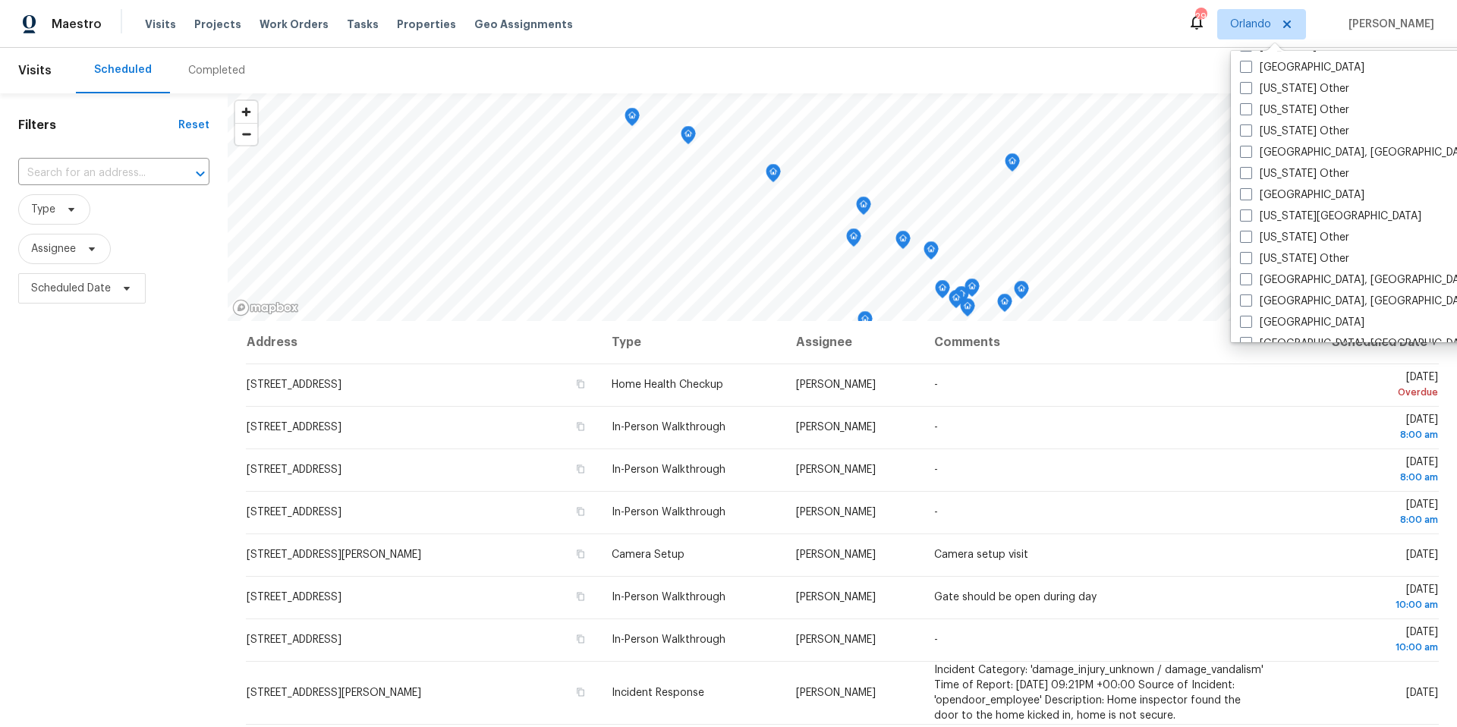
scroll to position [802, 0]
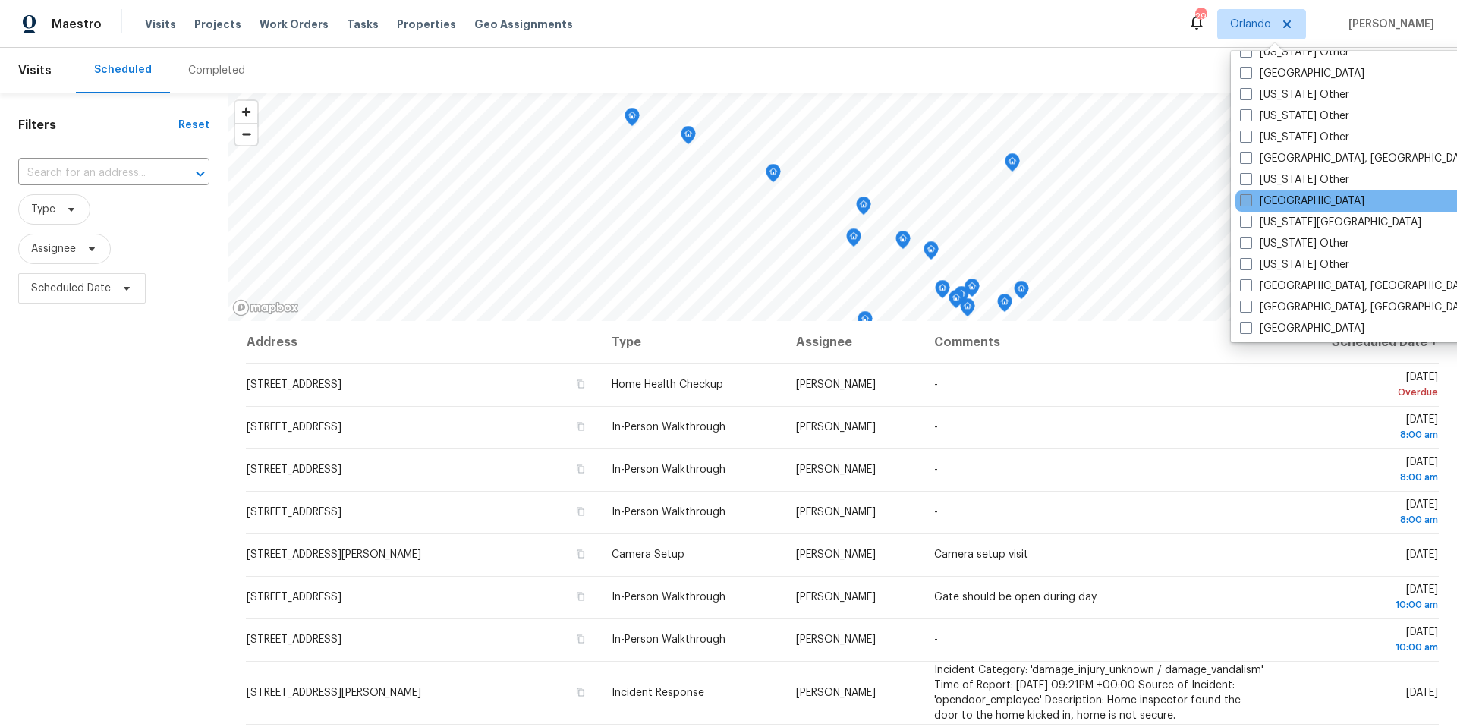
click at [1249, 205] on span at bounding box center [1246, 200] width 12 height 12
click at [1249, 203] on input "Jacksonville" at bounding box center [1245, 199] width 10 height 10
checkbox input "true"
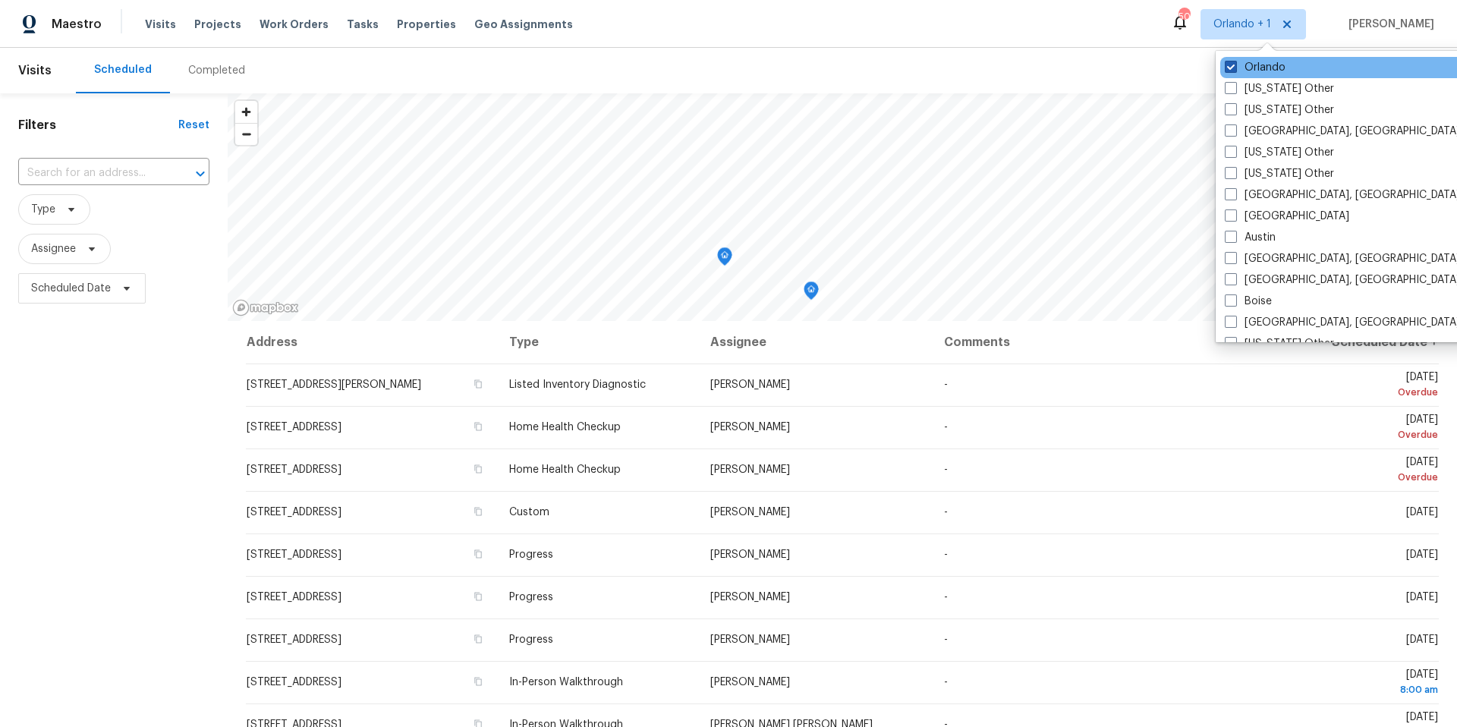
click at [1235, 71] on span at bounding box center [1231, 67] width 12 height 12
click at [1235, 70] on input "Orlando" at bounding box center [1230, 65] width 10 height 10
checkbox input "false"
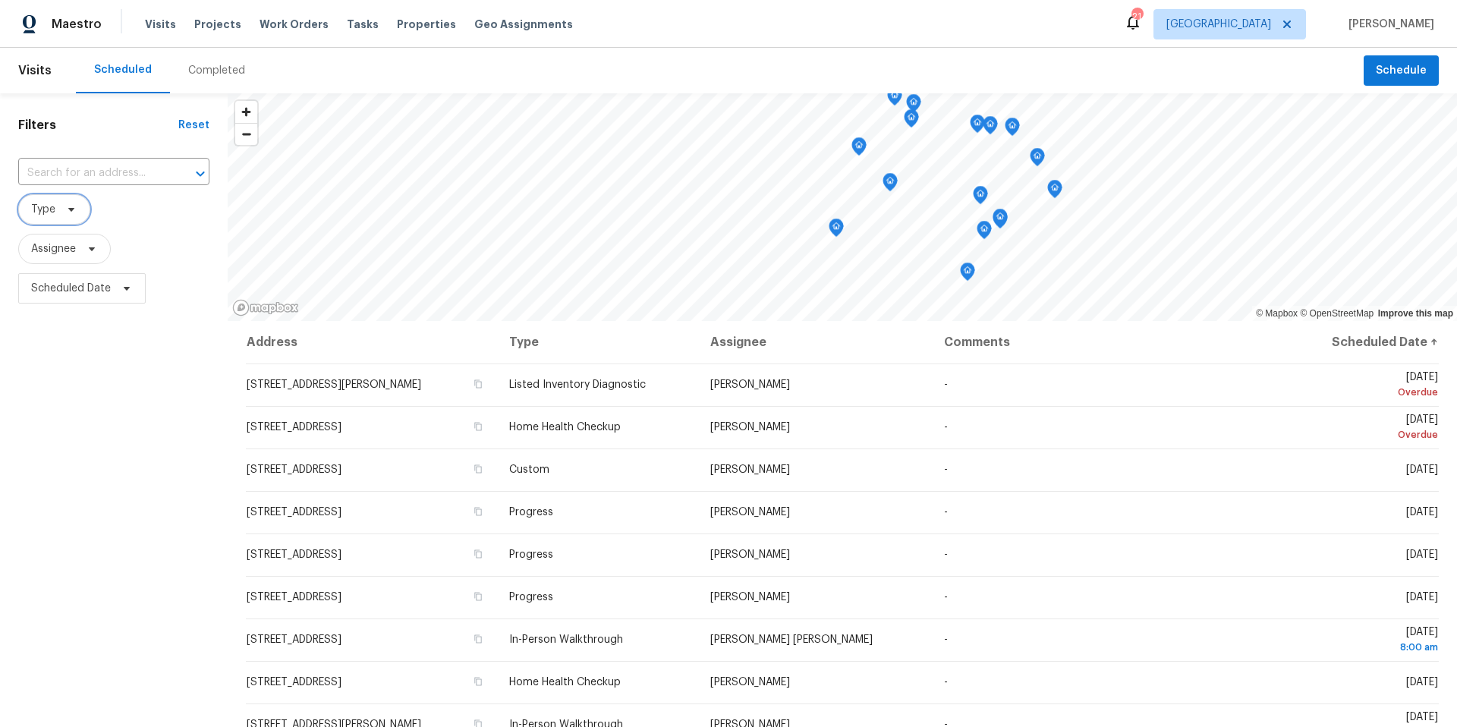
click at [74, 213] on icon at bounding box center [71, 209] width 12 height 12
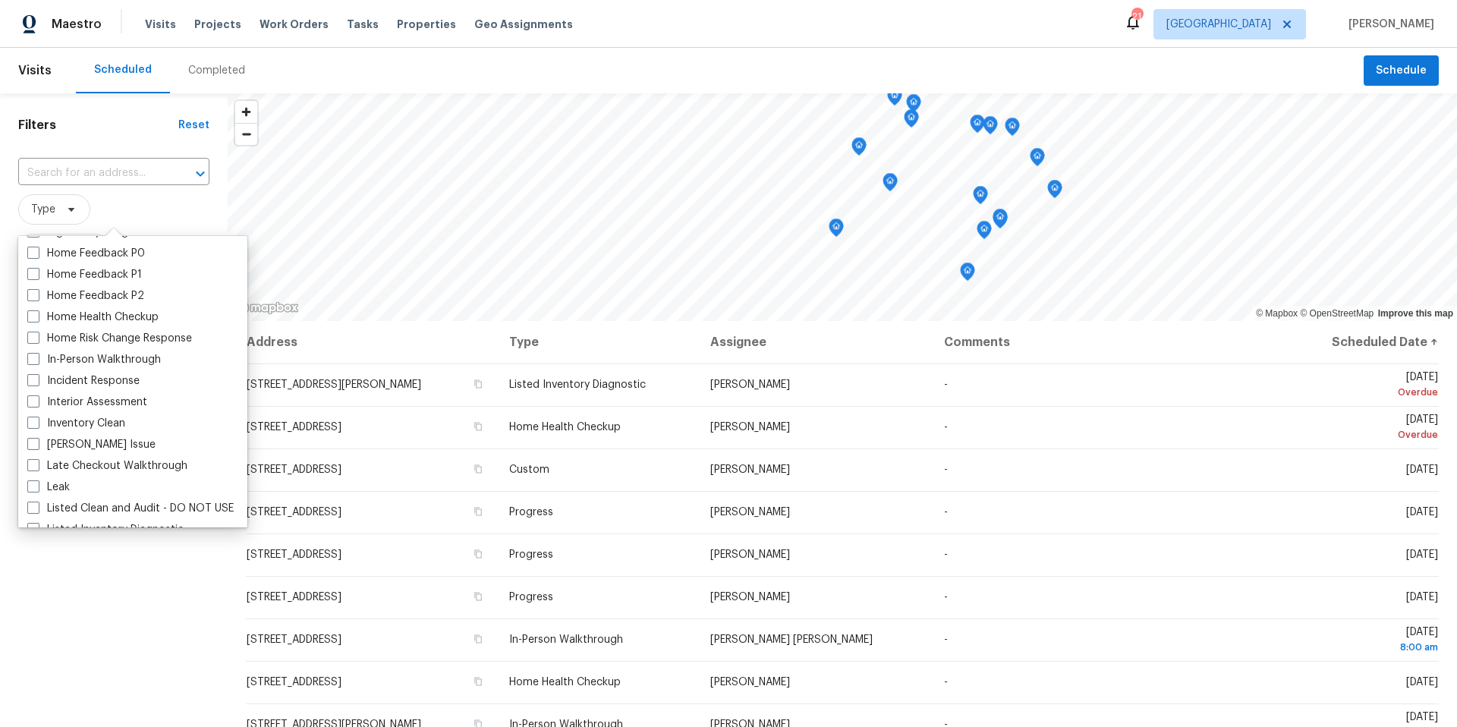
scroll to position [419, 0]
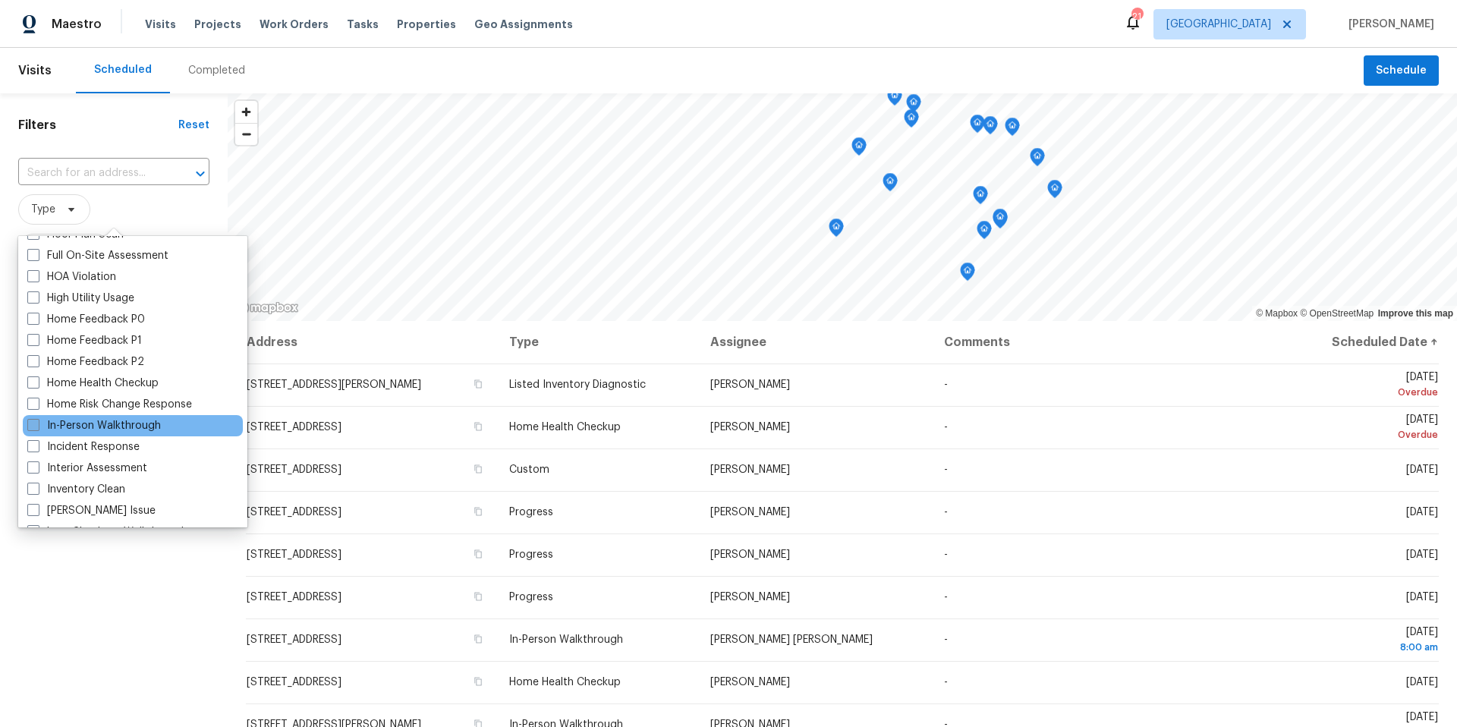
click at [32, 424] on span at bounding box center [33, 425] width 12 height 12
click at [32, 424] on input "In-Person Walkthrough" at bounding box center [32, 423] width 10 height 10
checkbox input "true"
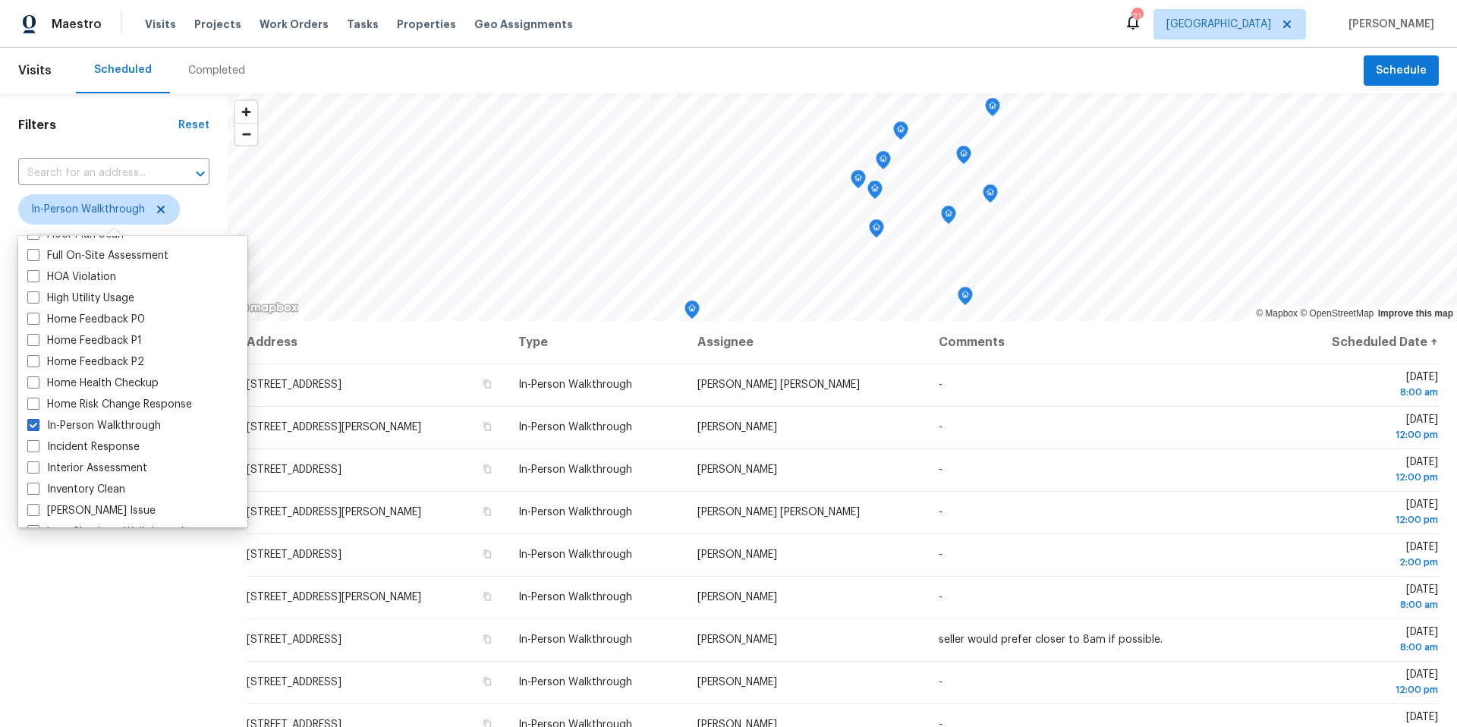
click at [57, 584] on div "Filters Reset ​ In-Person Walkthrough Assignee Scheduled Date" at bounding box center [114, 497] width 228 height 809
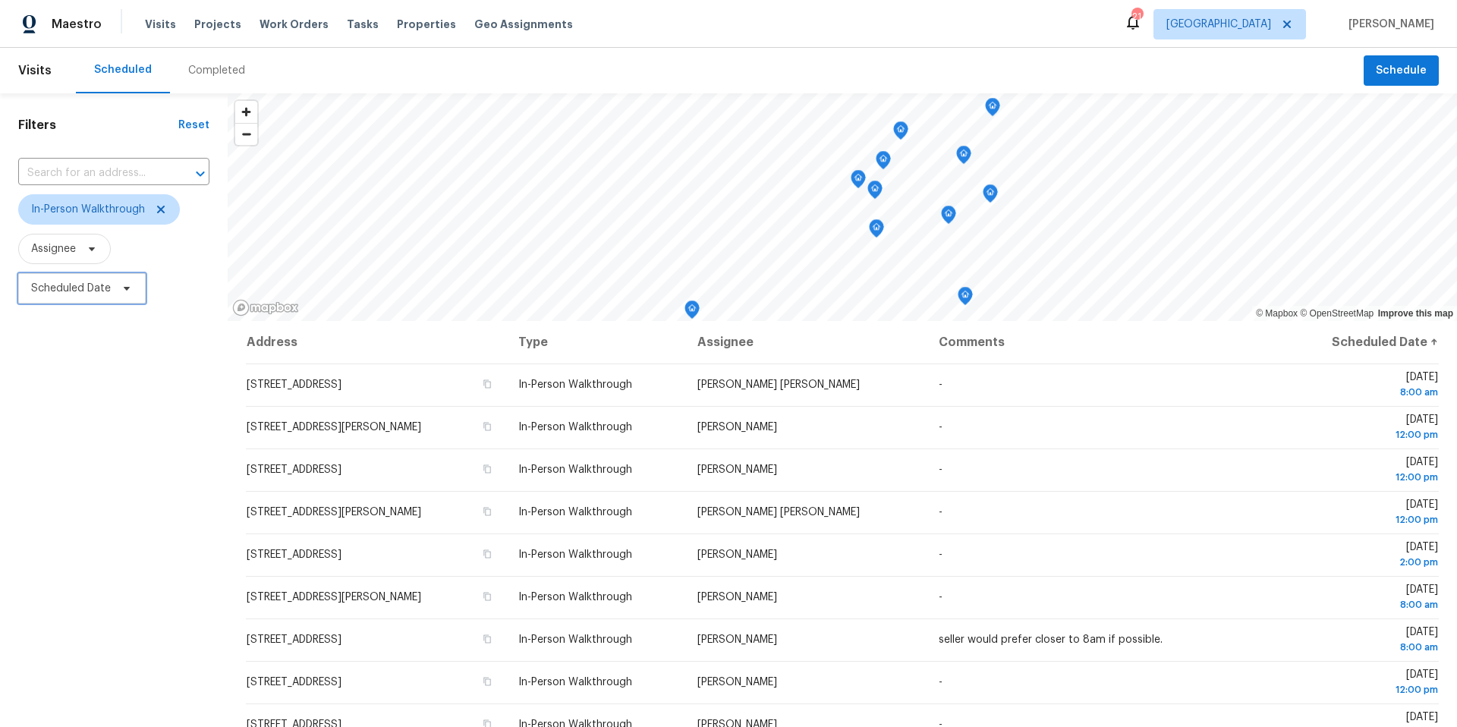
click at [96, 286] on span "Scheduled Date" at bounding box center [71, 288] width 80 height 15
select select "9"
select select "2025"
select select "10"
select select "2025"
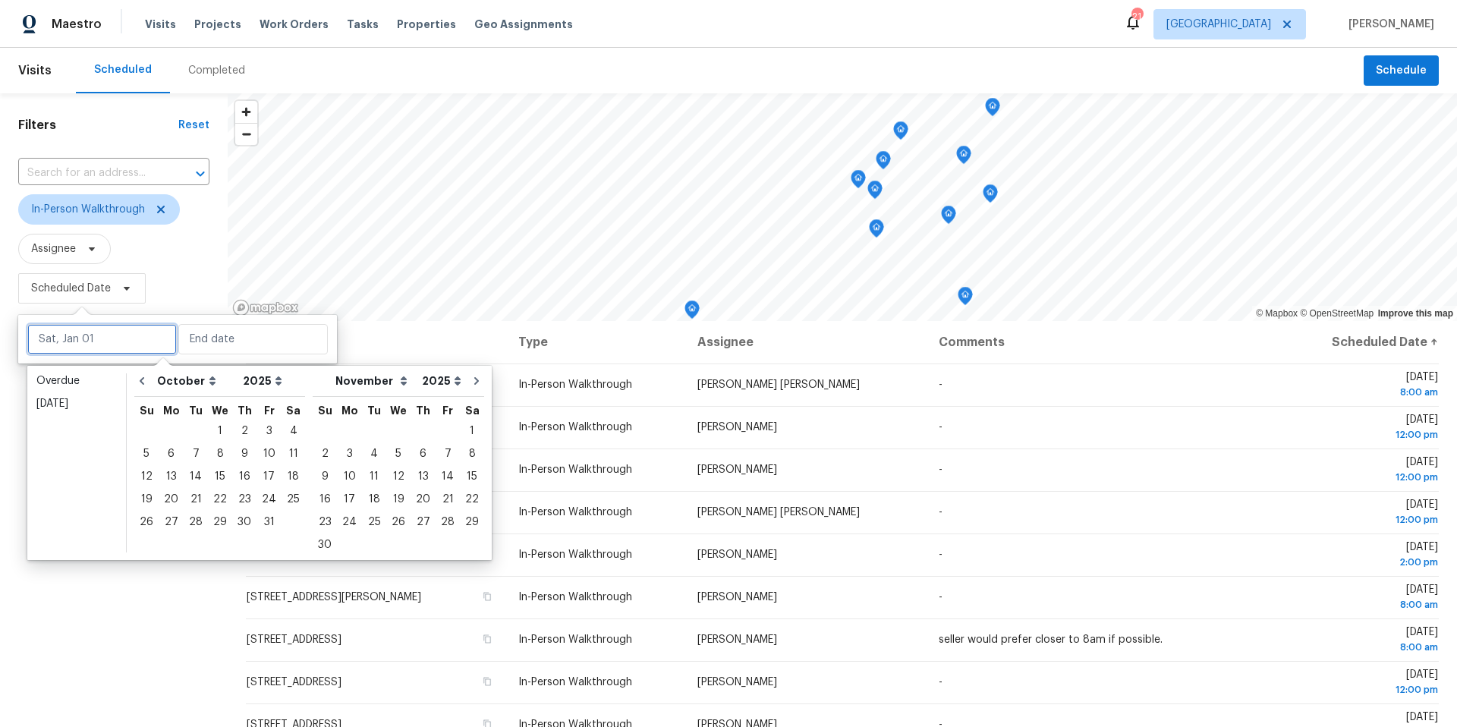
click at [95, 342] on input "text" at bounding box center [102, 339] width 150 height 30
click at [172, 453] on div "6" at bounding box center [171, 453] width 25 height 21
type input "Mon, Oct 06"
click at [267, 455] on div "10" at bounding box center [269, 453] width 25 height 21
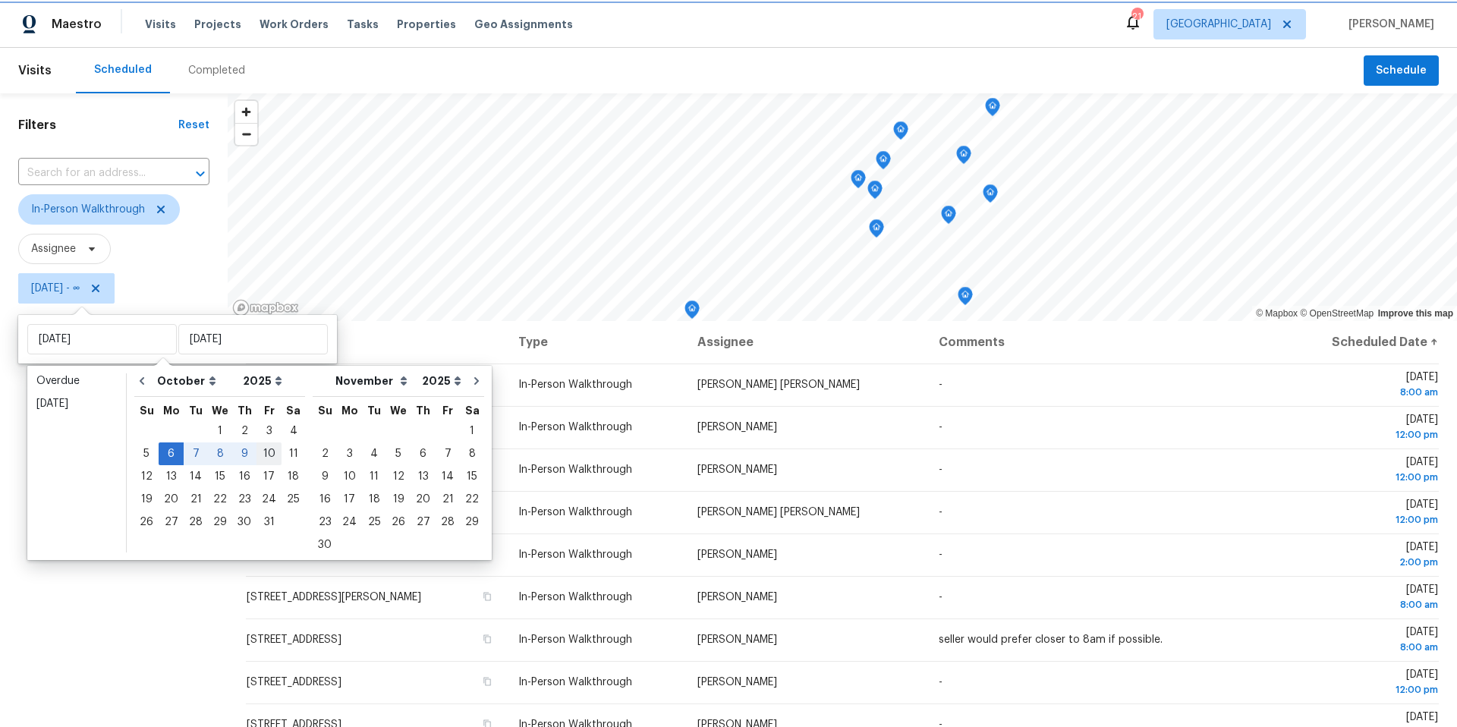
type input "Fri, Oct 10"
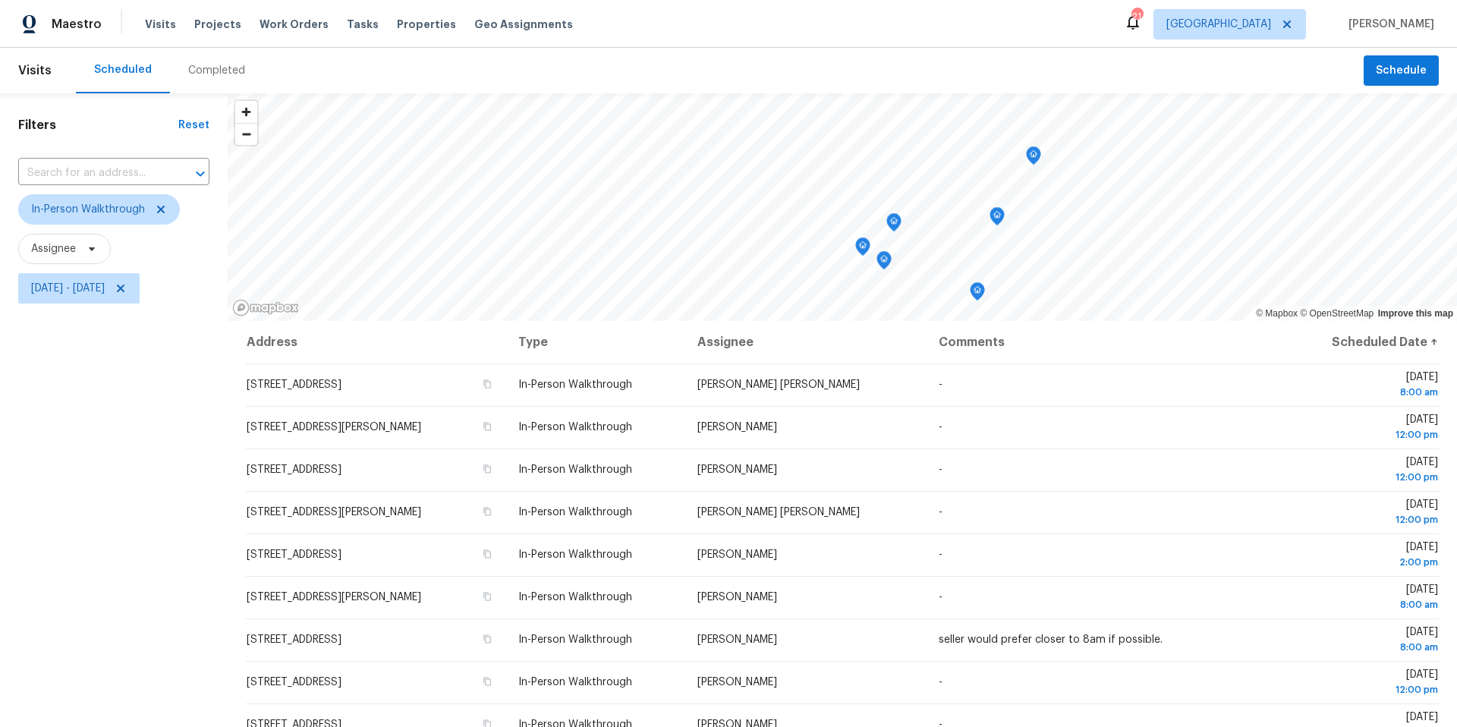
click at [58, 608] on div "Filters Reset ​ In-Person Walkthrough Assignee Mon, Oct 06 - Fri, Oct 10" at bounding box center [114, 497] width 228 height 809
click at [902, 265] on icon "Map marker" at bounding box center [900, 263] width 14 height 17
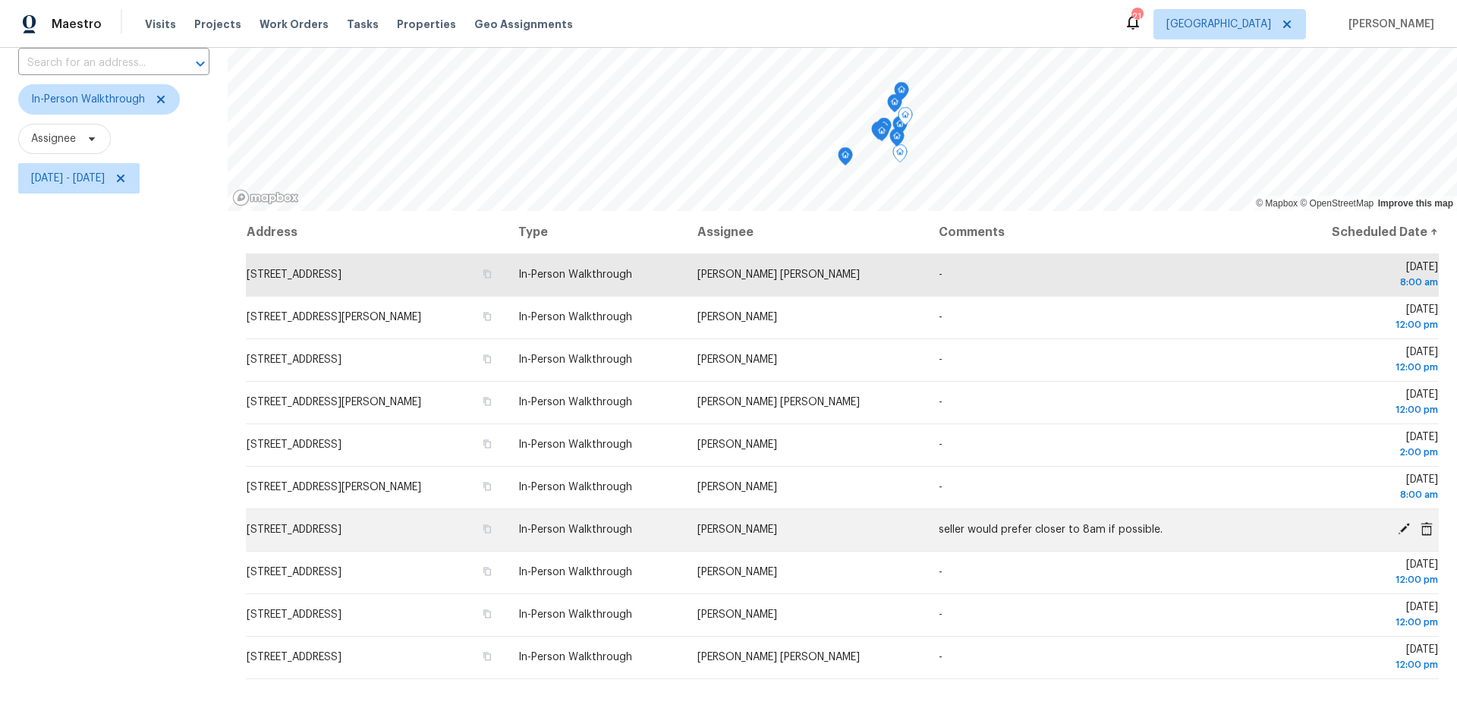
scroll to position [169, 0]
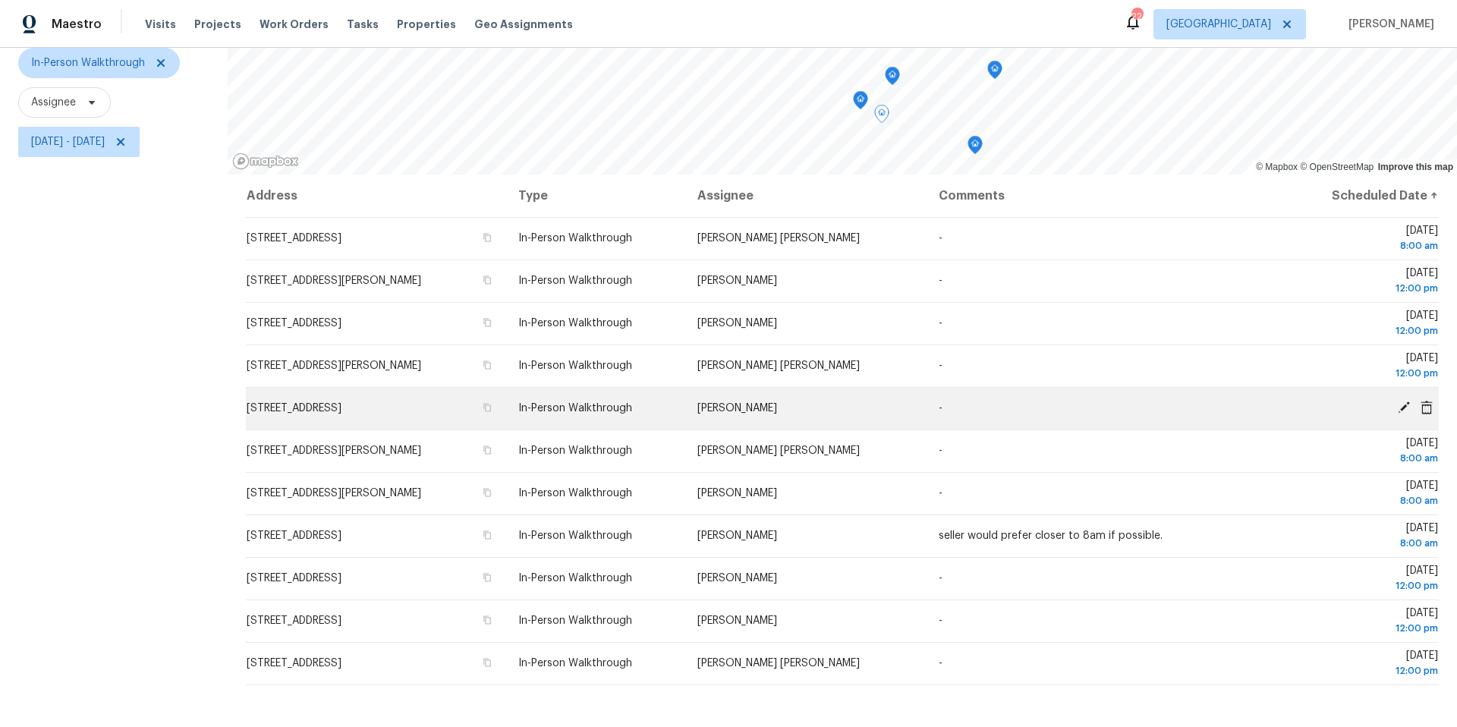
scroll to position [175, 0]
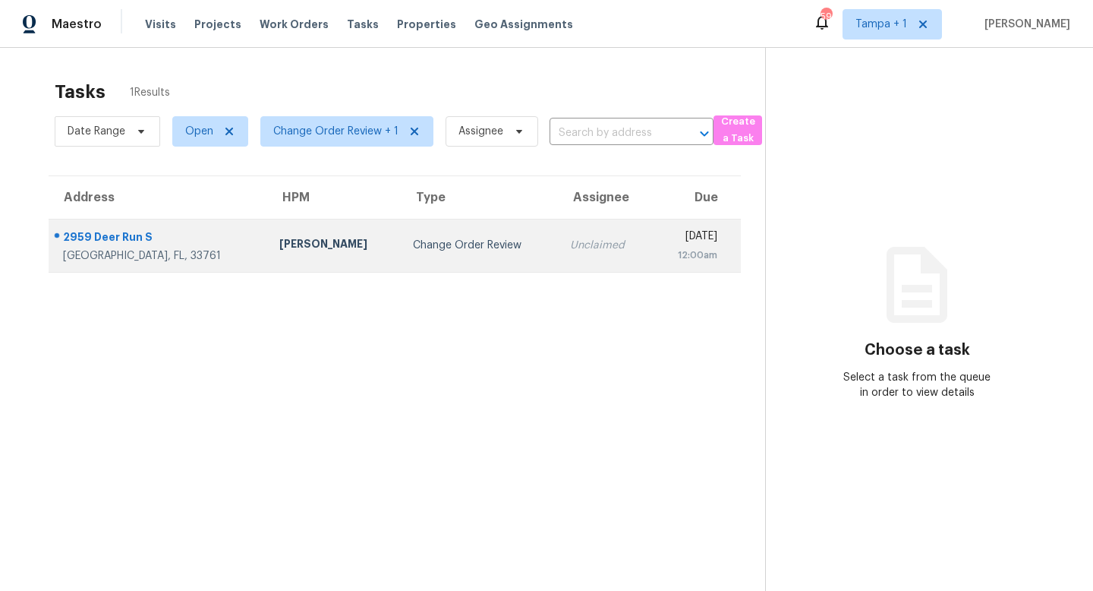
click at [413, 247] on div "Change Order Review" at bounding box center [479, 245] width 133 height 15
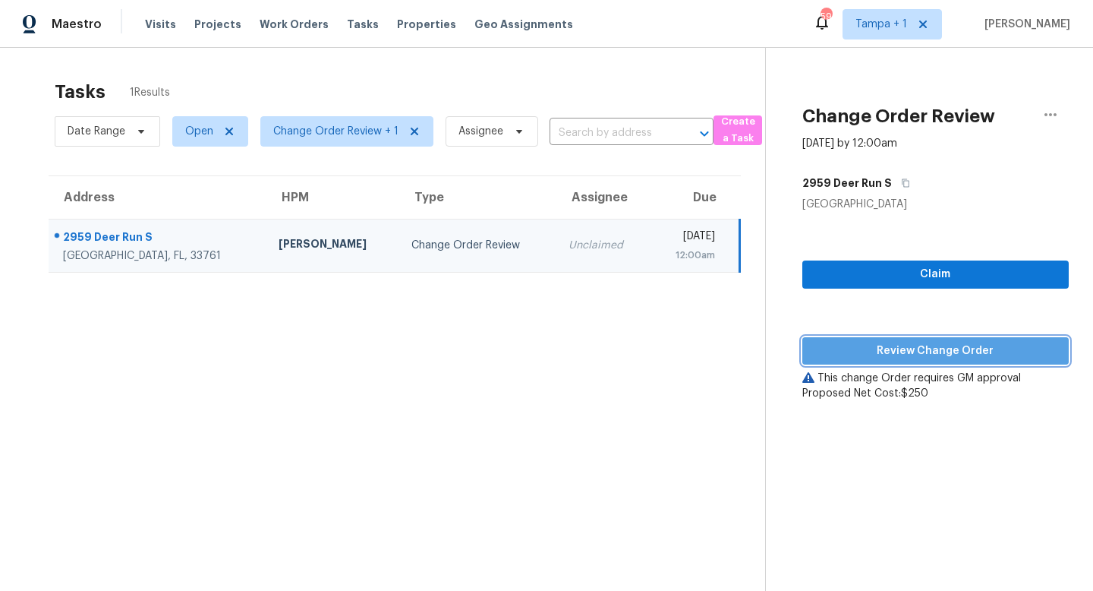
click at [937, 340] on button "Review Change Order" at bounding box center [935, 351] width 266 height 28
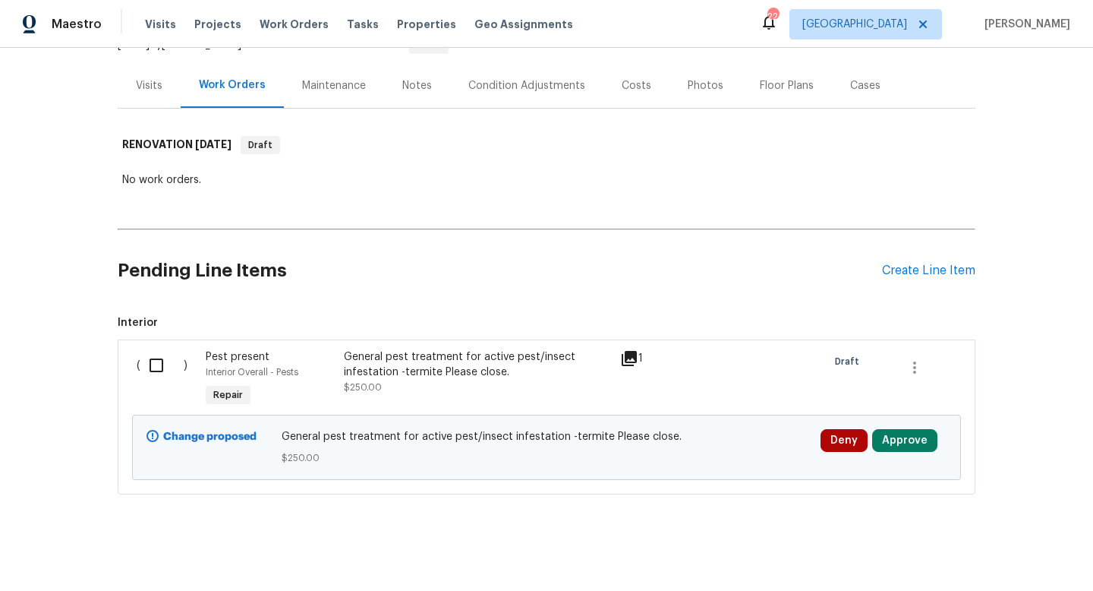
scroll to position [173, 0]
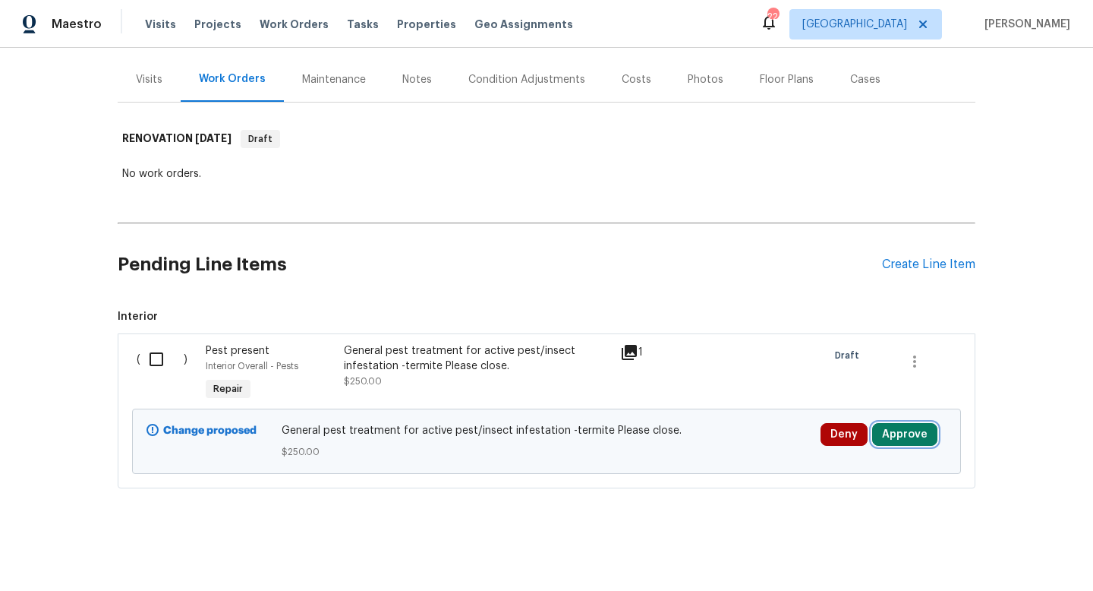
click at [906, 434] on button "Approve" at bounding box center [904, 434] width 65 height 23
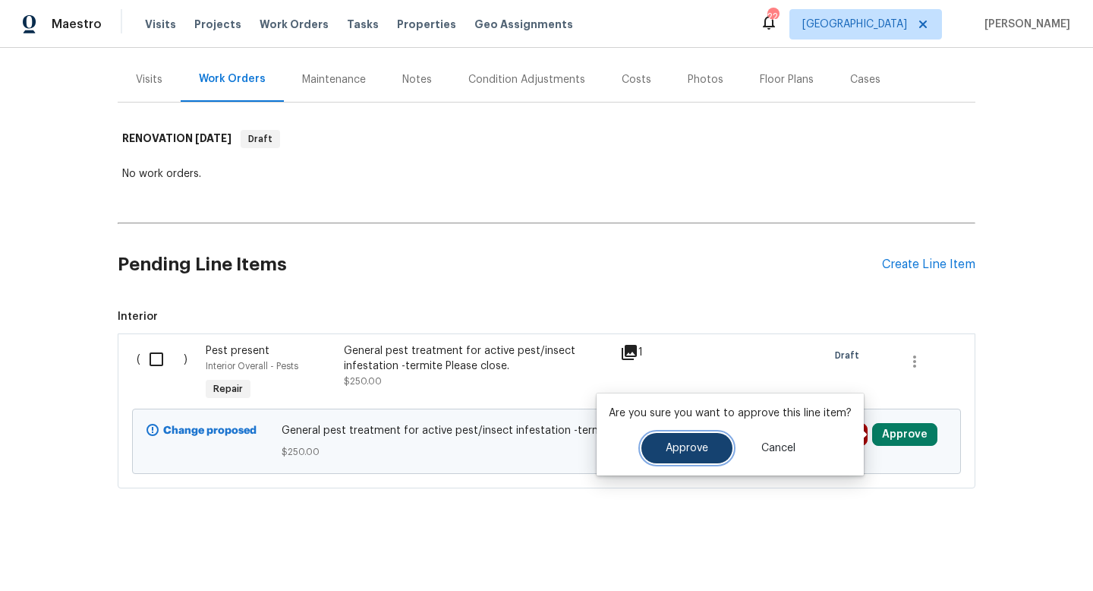
click at [695, 435] on button "Approve" at bounding box center [686, 448] width 91 height 30
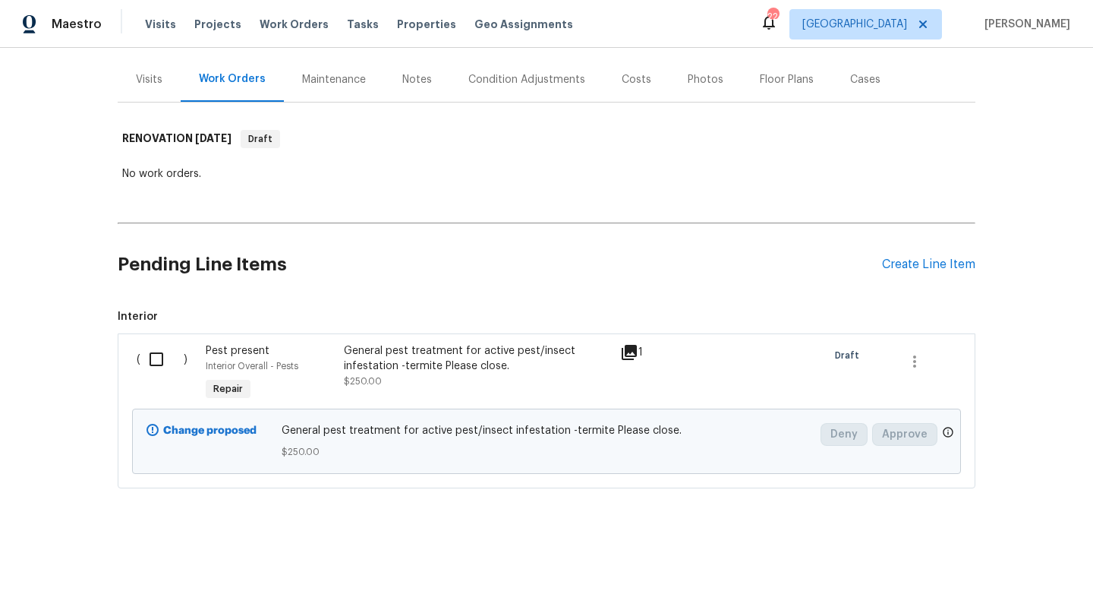
scroll to position [118, 0]
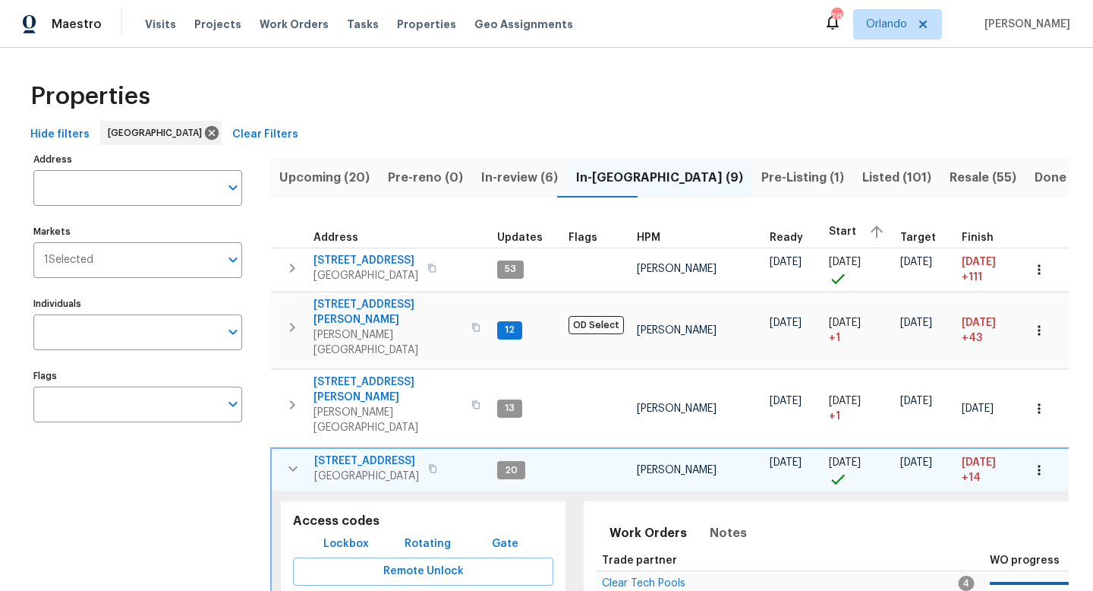
scroll to position [153, 0]
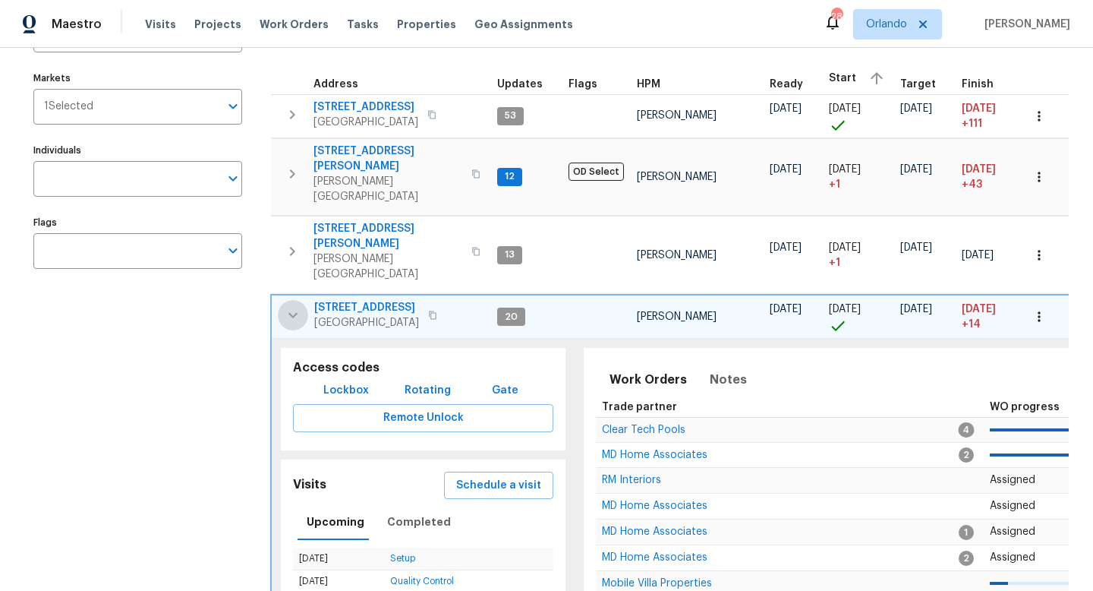
click at [299, 306] on icon "button" at bounding box center [293, 315] width 18 height 18
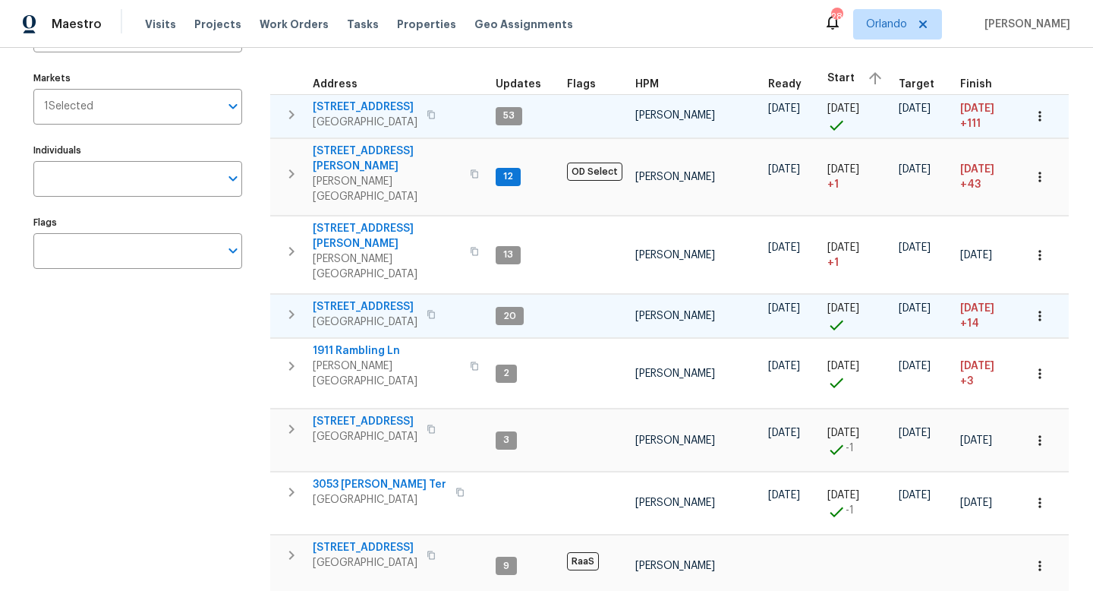
click at [295, 118] on icon "button" at bounding box center [291, 115] width 18 height 18
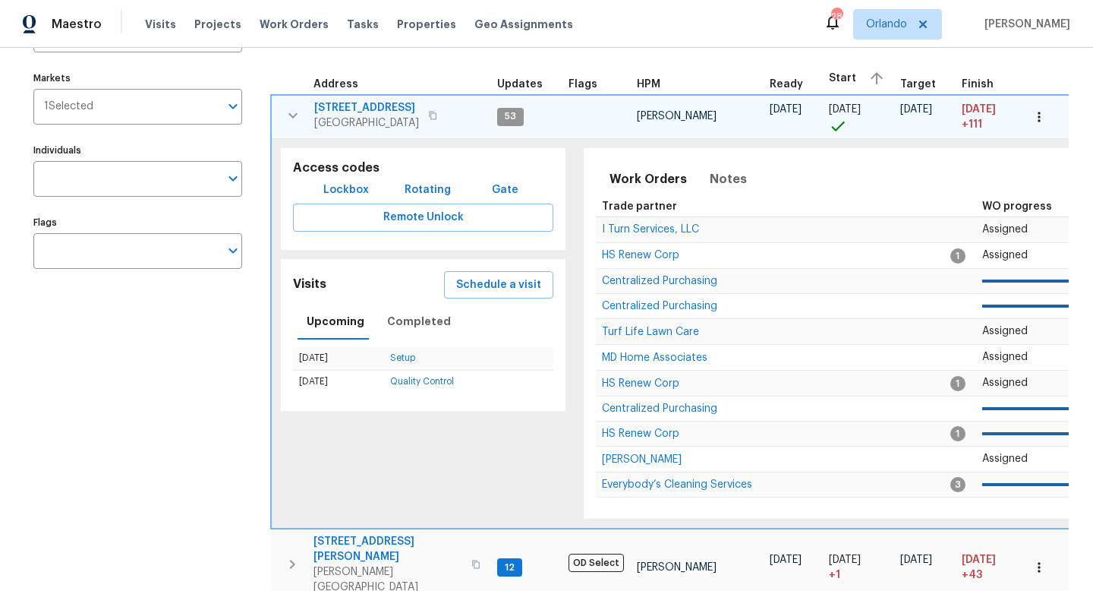
click at [383, 104] on span "[STREET_ADDRESS]" at bounding box center [366, 107] width 105 height 15
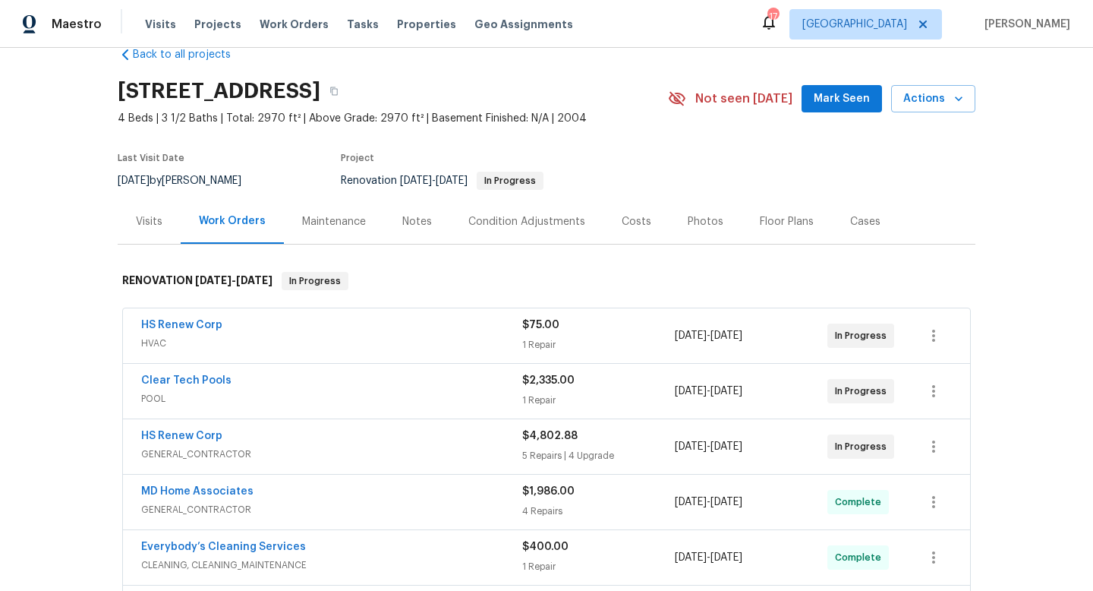
scroll to position [51, 0]
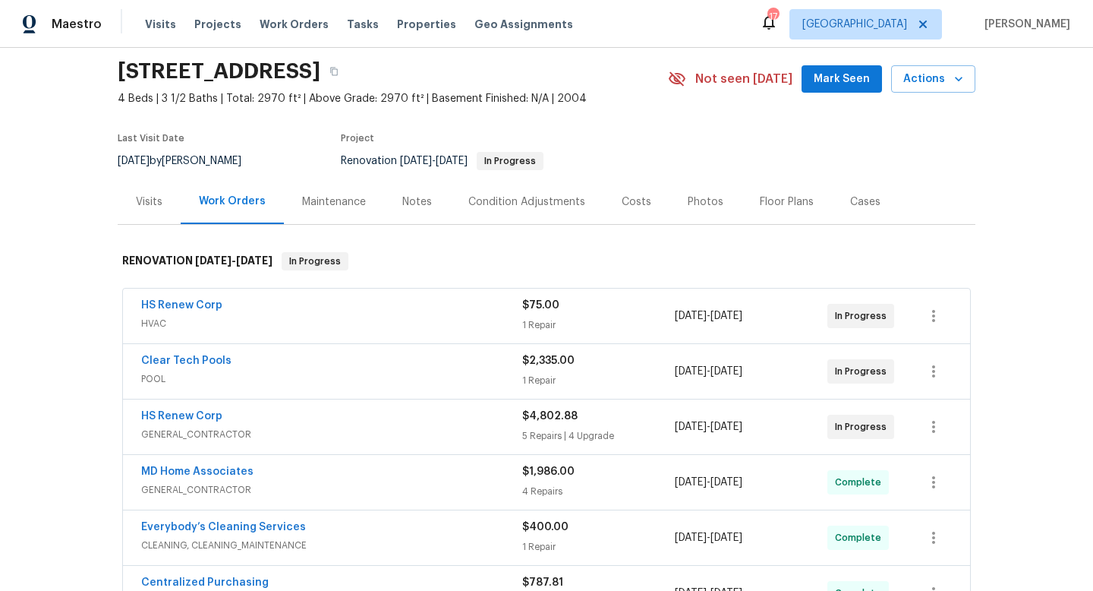
click at [425, 416] on div "HS Renew Corp" at bounding box center [331, 417] width 381 height 18
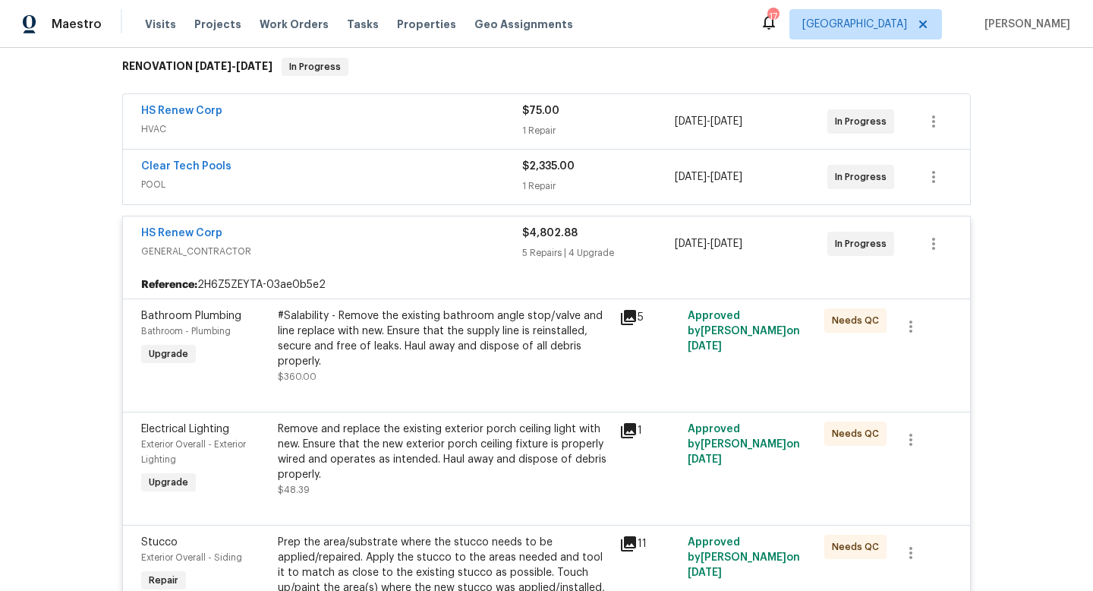
scroll to position [308, 0]
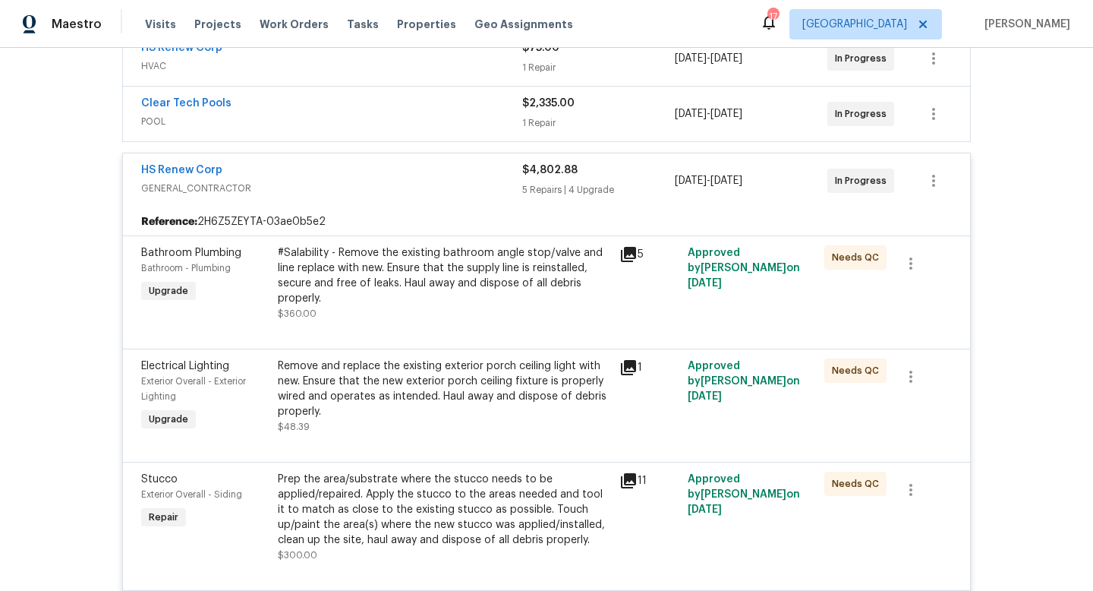
click at [405, 211] on div "Reference: 2H6Z5ZEYTA-03ae0b5e2" at bounding box center [546, 221] width 847 height 27
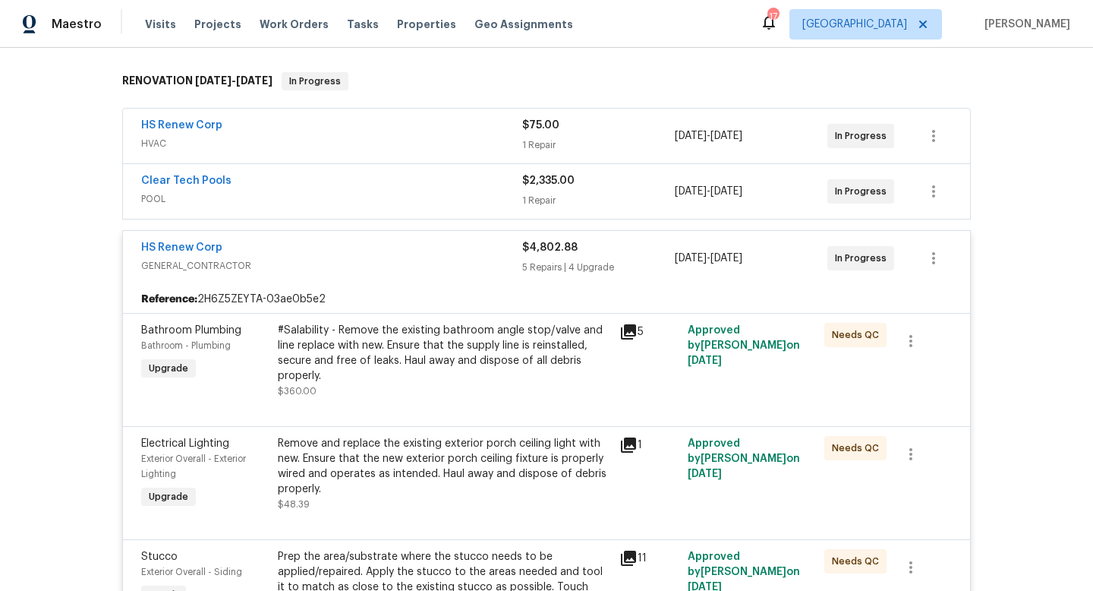
scroll to position [187, 0]
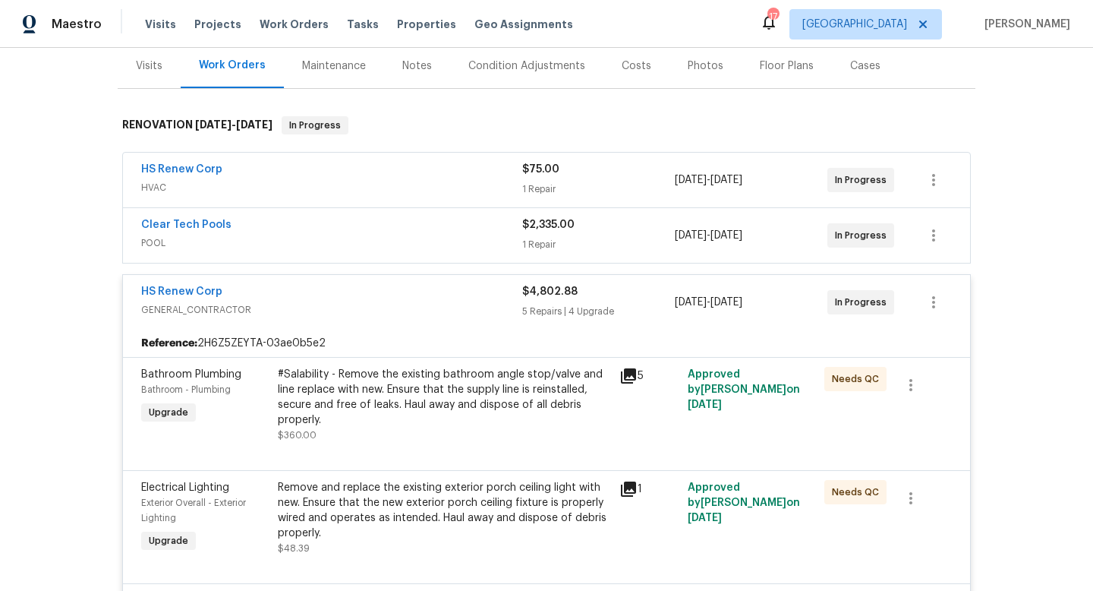
click at [418, 175] on div "HS Renew Corp" at bounding box center [331, 171] width 381 height 18
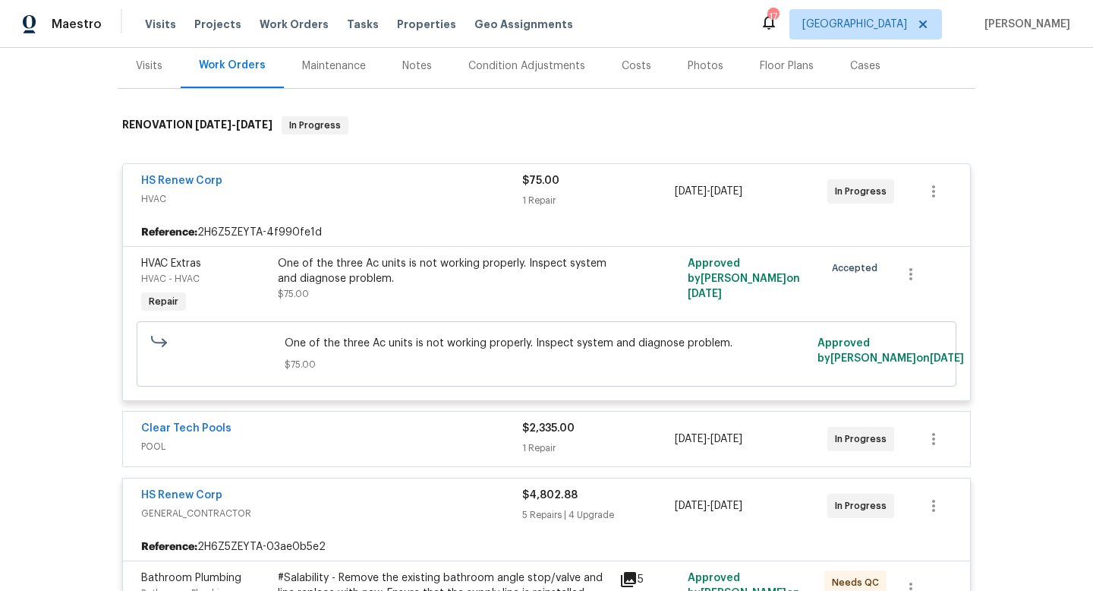
click at [444, 180] on div "HS Renew Corp" at bounding box center [331, 182] width 381 height 18
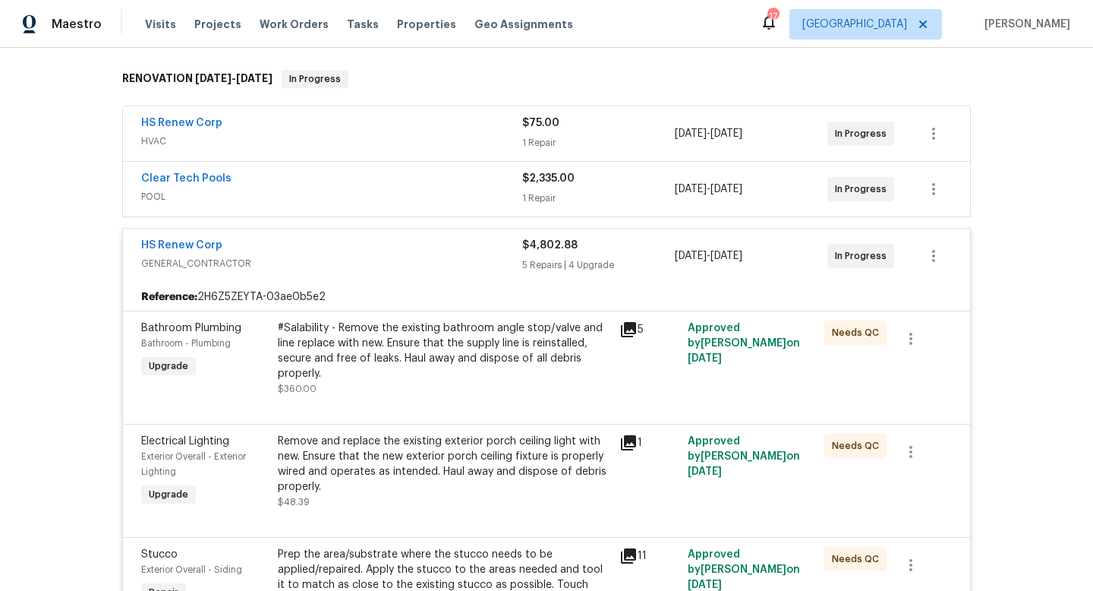
scroll to position [229, 0]
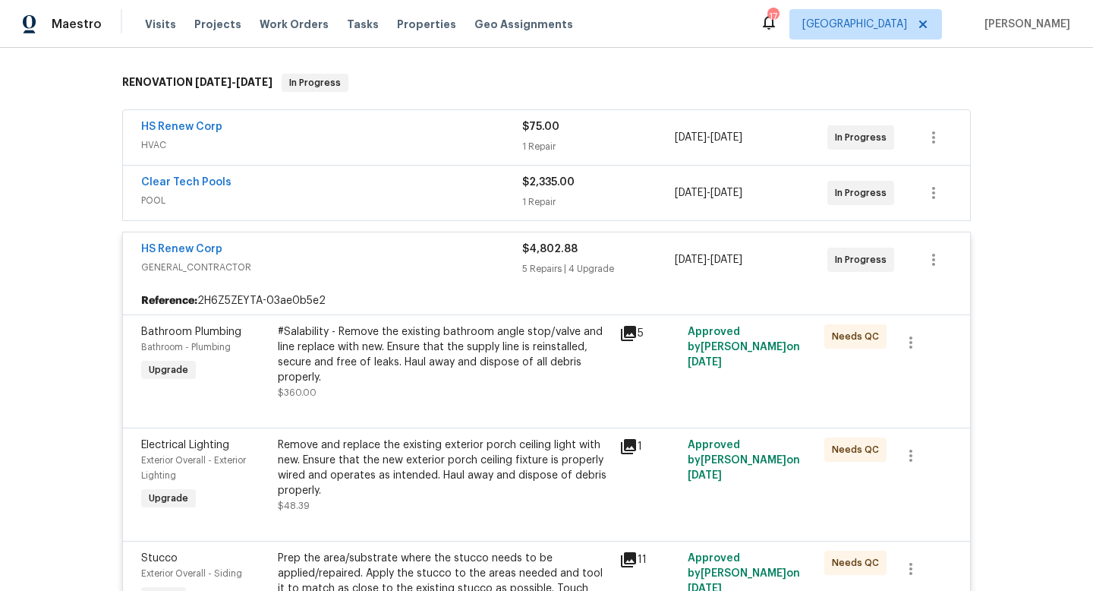
click at [436, 241] on div "HS Renew Corp GENERAL_CONTRACTOR $4,802.88 5 Repairs | 4 Upgrade [DATE] - [DATE…" at bounding box center [546, 259] width 847 height 55
click at [430, 263] on span "GENERAL_CONTRACTOR" at bounding box center [331, 267] width 381 height 15
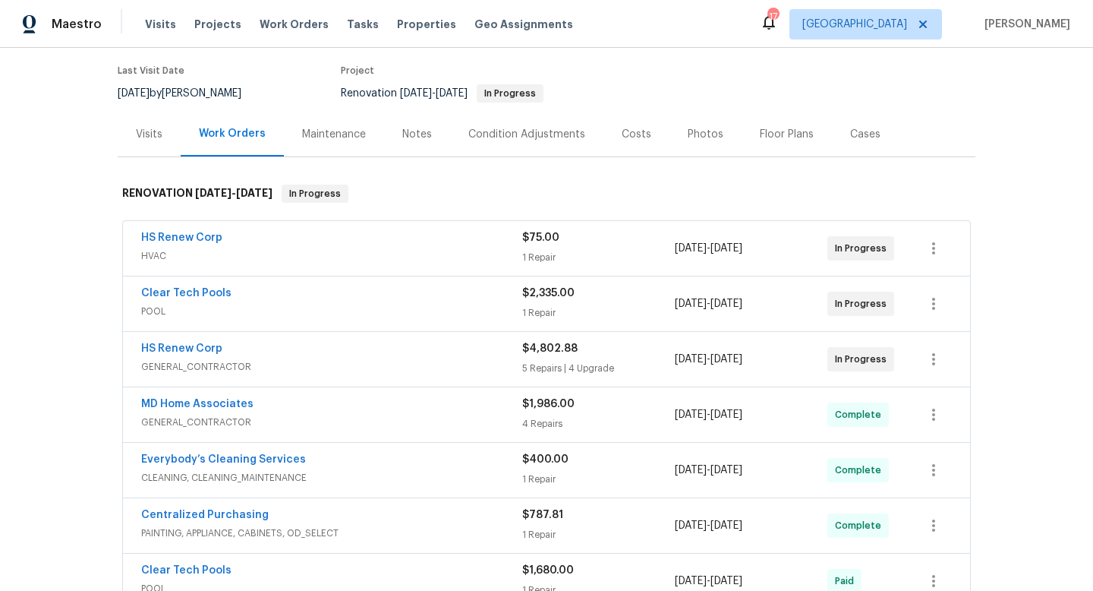
scroll to position [0, 0]
